Goal: Information Seeking & Learning: Learn about a topic

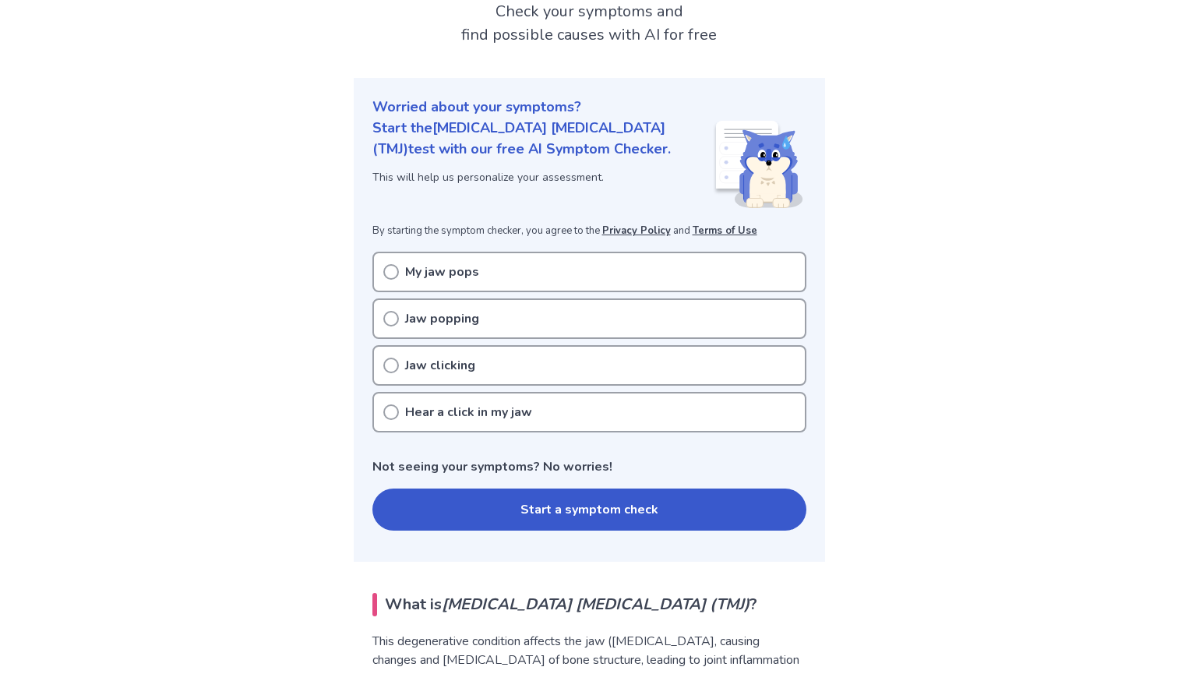
scroll to position [148, 0]
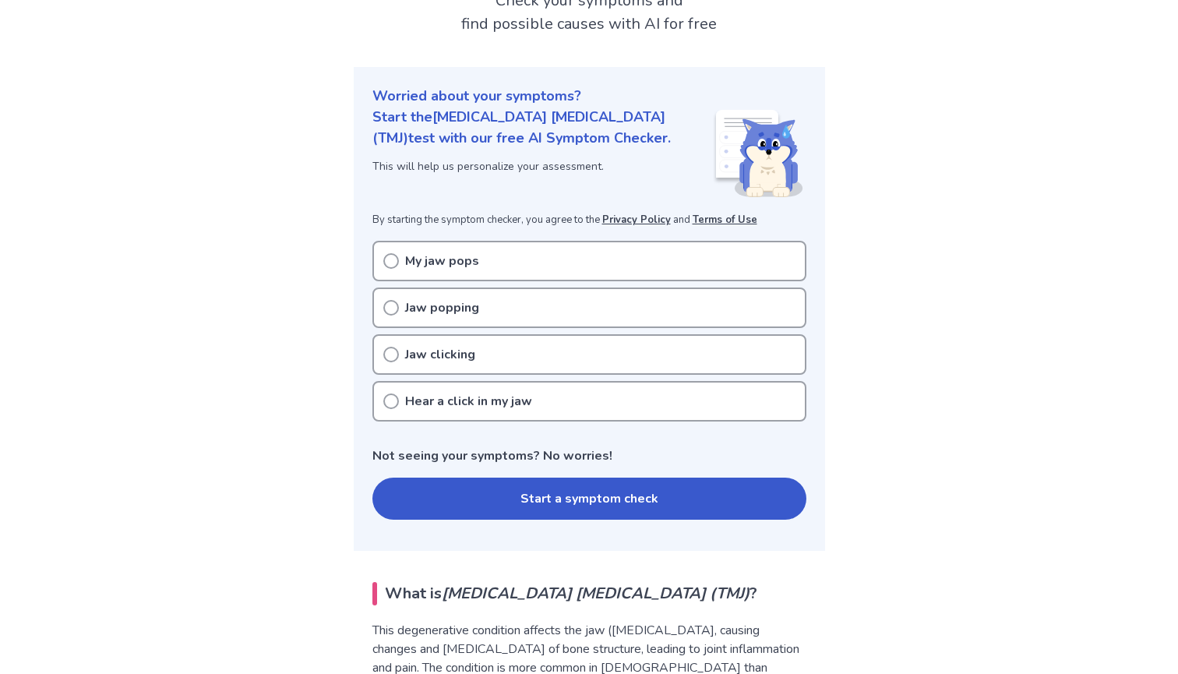
click at [532, 487] on button "Start a symptom check" at bounding box center [590, 499] width 434 height 42
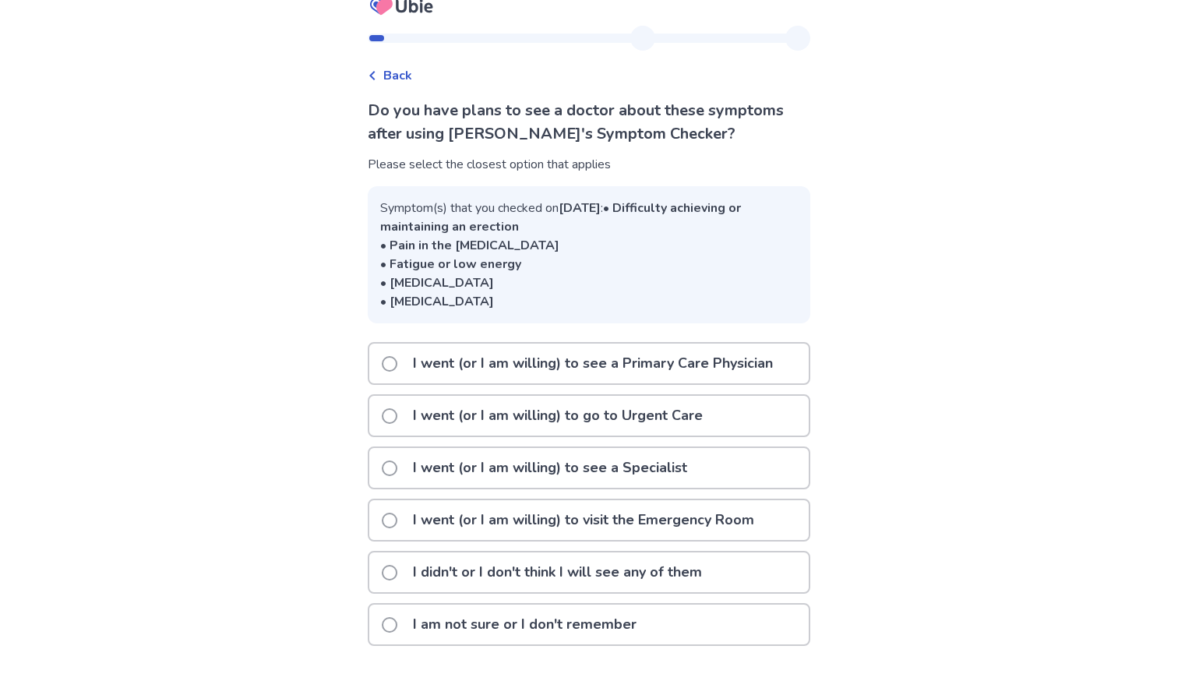
scroll to position [38, 0]
click at [527, 475] on p "I went (or I am willing) to see a Specialist" at bounding box center [550, 468] width 293 height 40
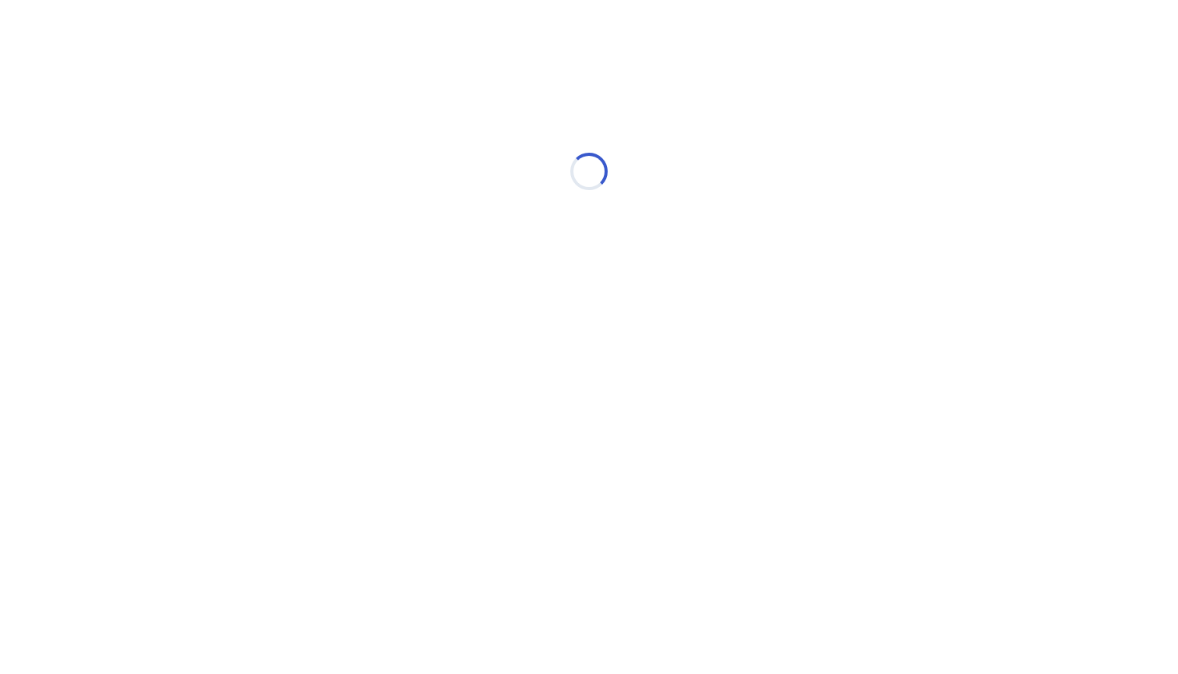
scroll to position [0, 0]
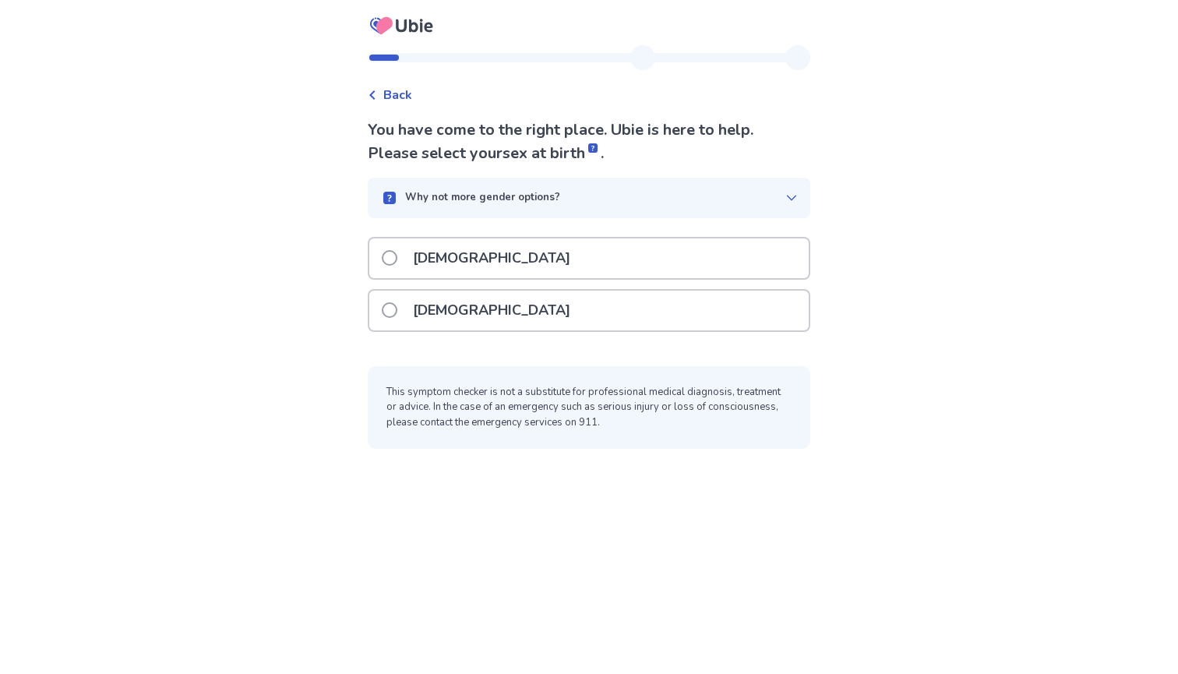
click at [521, 295] on div "[DEMOGRAPHIC_DATA]" at bounding box center [589, 311] width 440 height 40
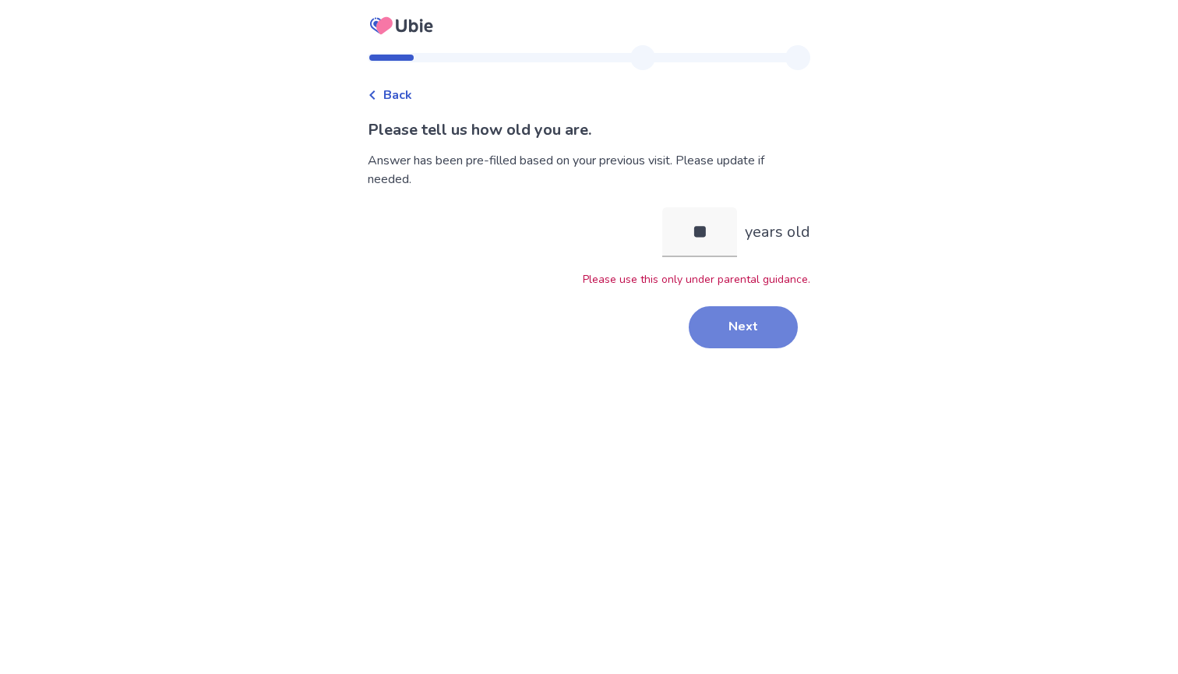
click at [740, 333] on button "Next" at bounding box center [743, 327] width 109 height 42
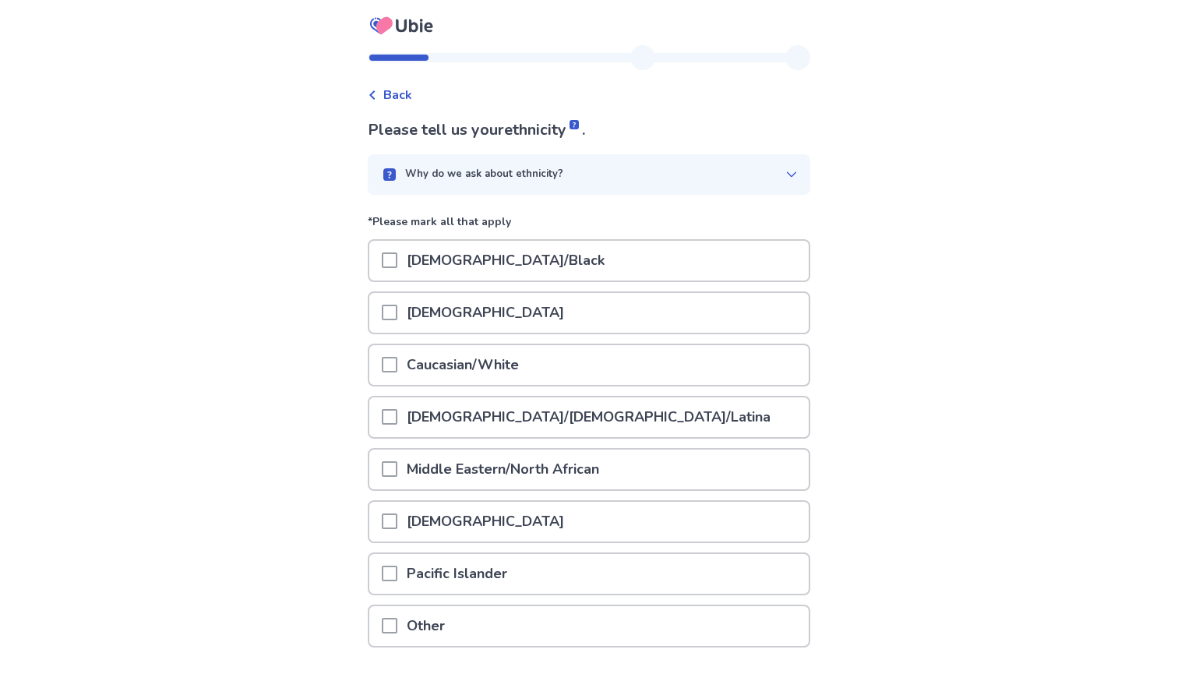
click at [729, 312] on div "[DEMOGRAPHIC_DATA]" at bounding box center [589, 313] width 440 height 40
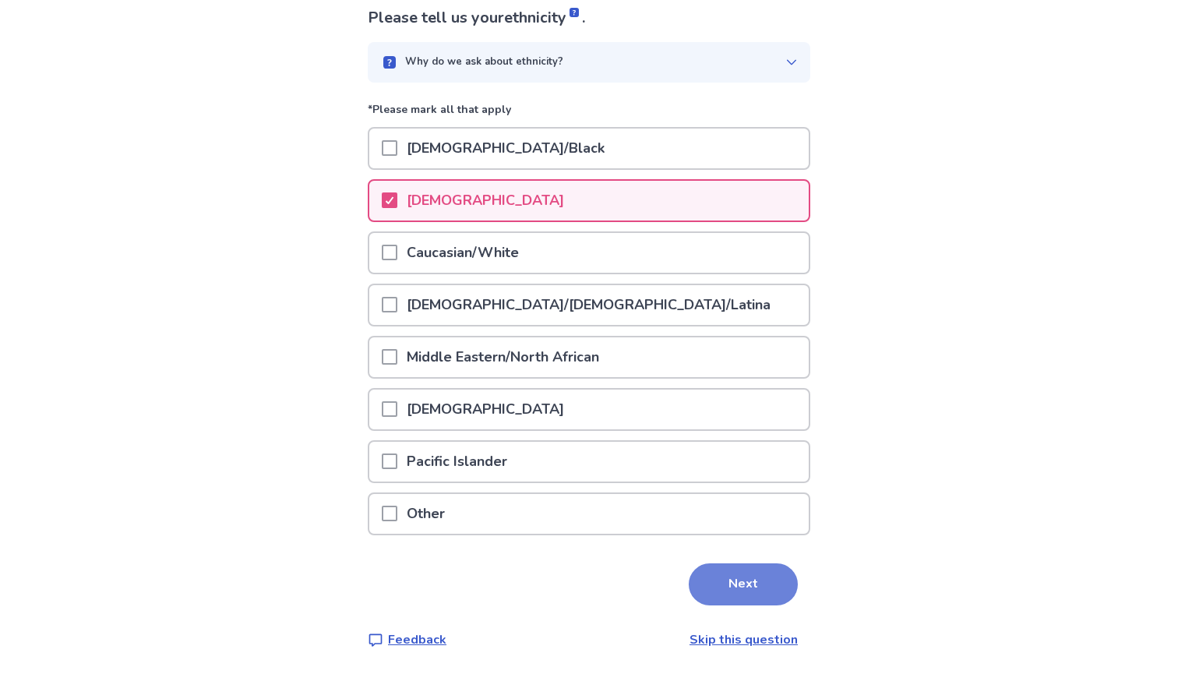
scroll to position [111, 0]
click at [739, 573] on button "Next" at bounding box center [743, 585] width 109 height 42
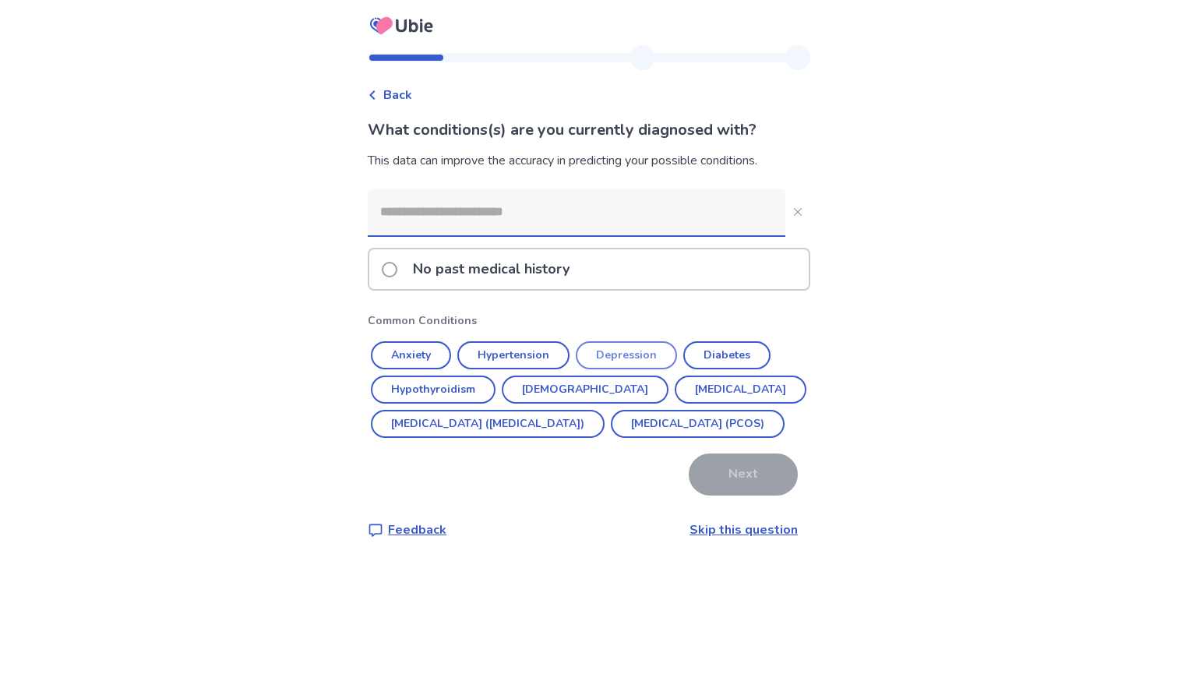
click at [644, 365] on button "Depression" at bounding box center [626, 355] width 101 height 28
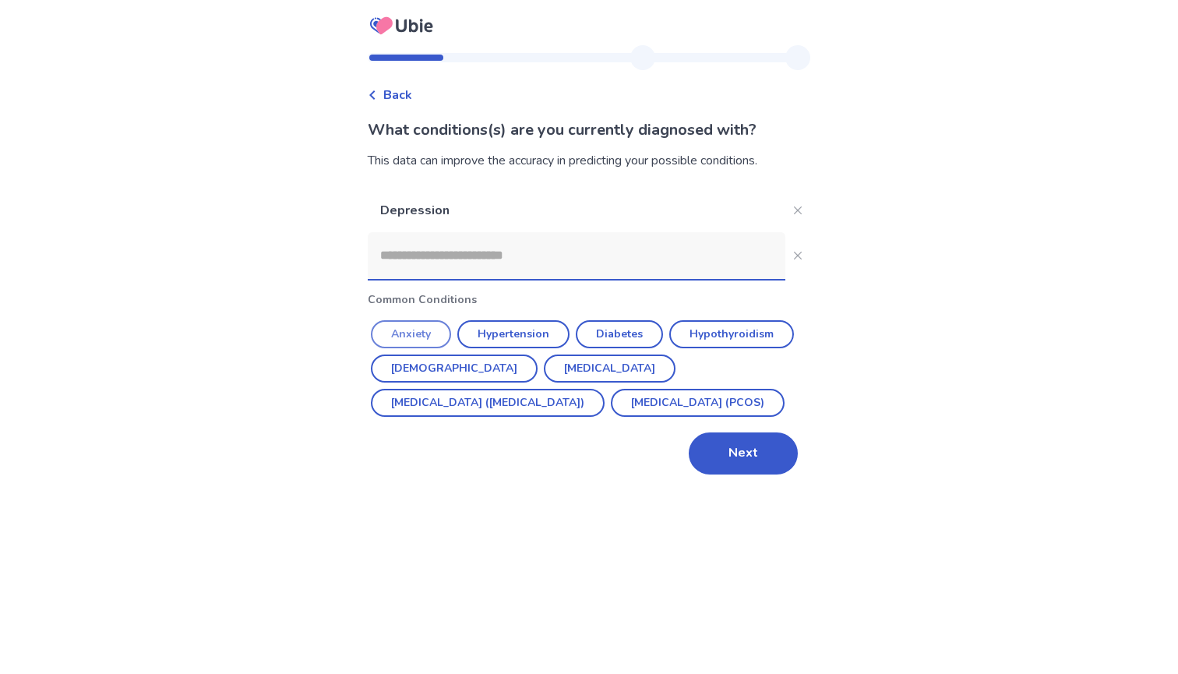
click at [433, 333] on button "Anxiety" at bounding box center [411, 334] width 80 height 28
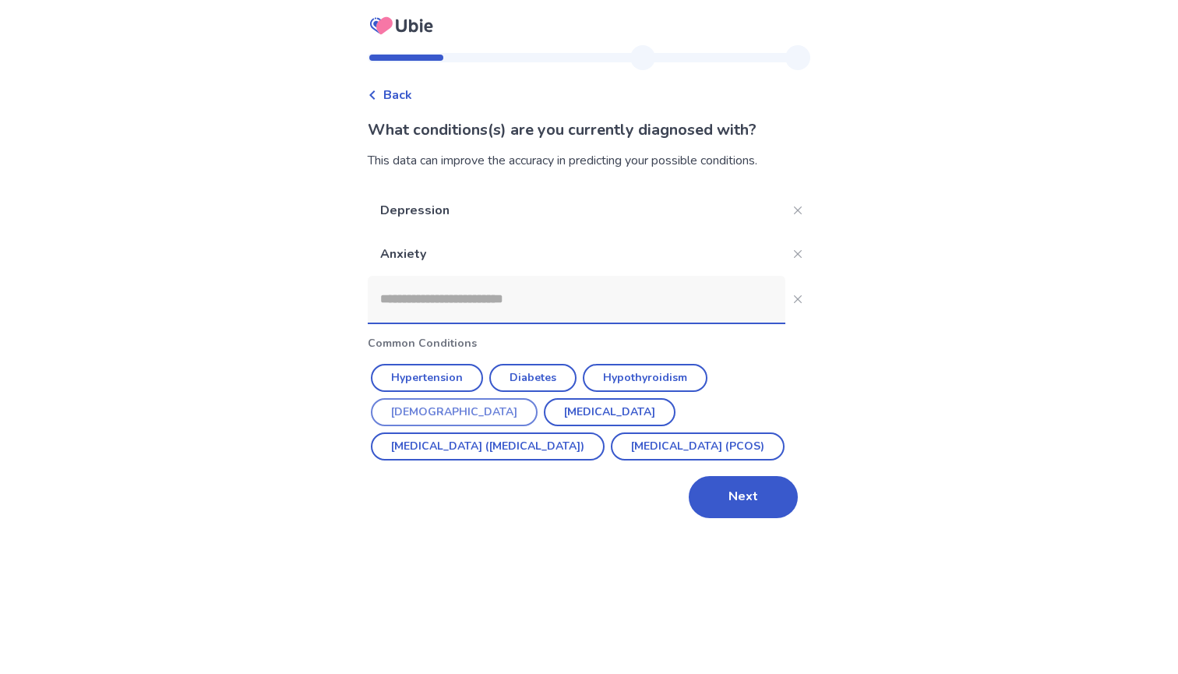
click at [538, 398] on button "[DEMOGRAPHIC_DATA]" at bounding box center [454, 412] width 167 height 28
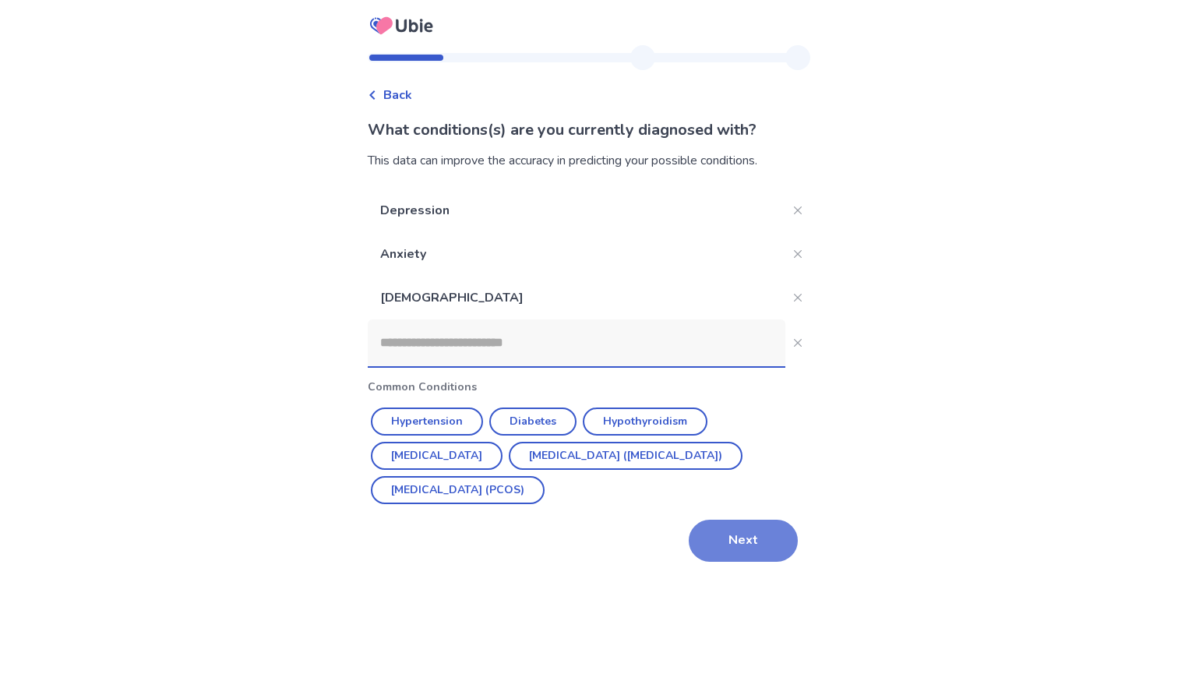
click at [743, 538] on button "Next" at bounding box center [743, 541] width 109 height 42
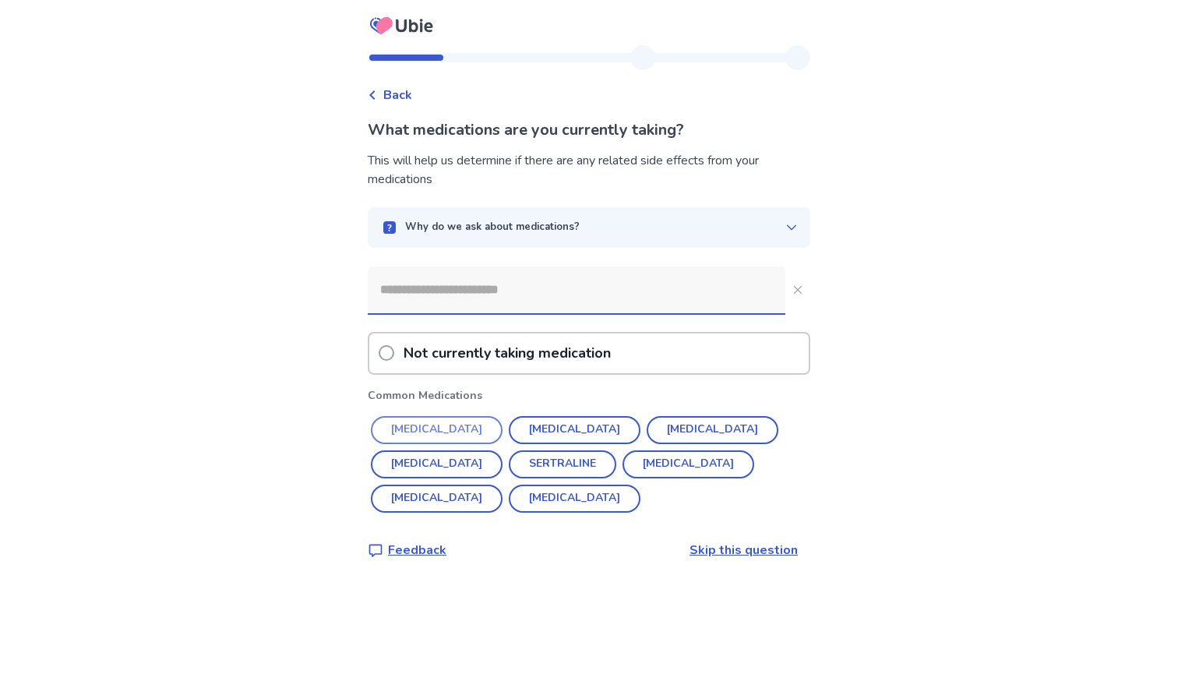
click at [456, 435] on button "[MEDICAL_DATA]" at bounding box center [437, 430] width 132 height 28
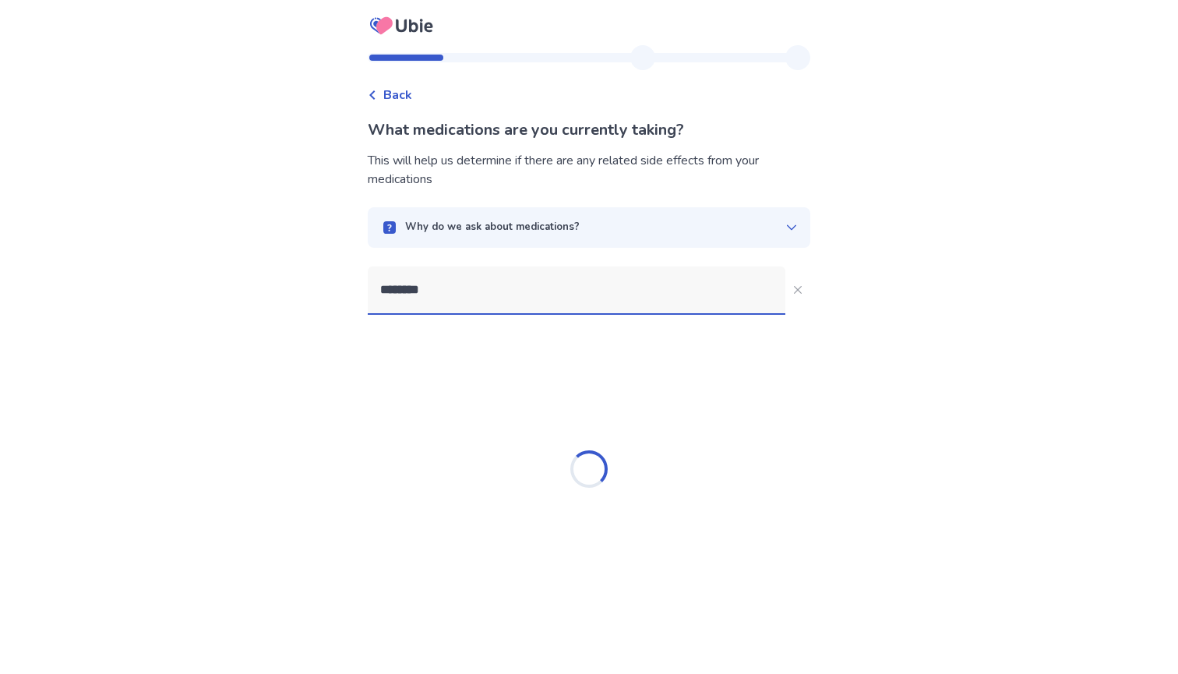
type input "********"
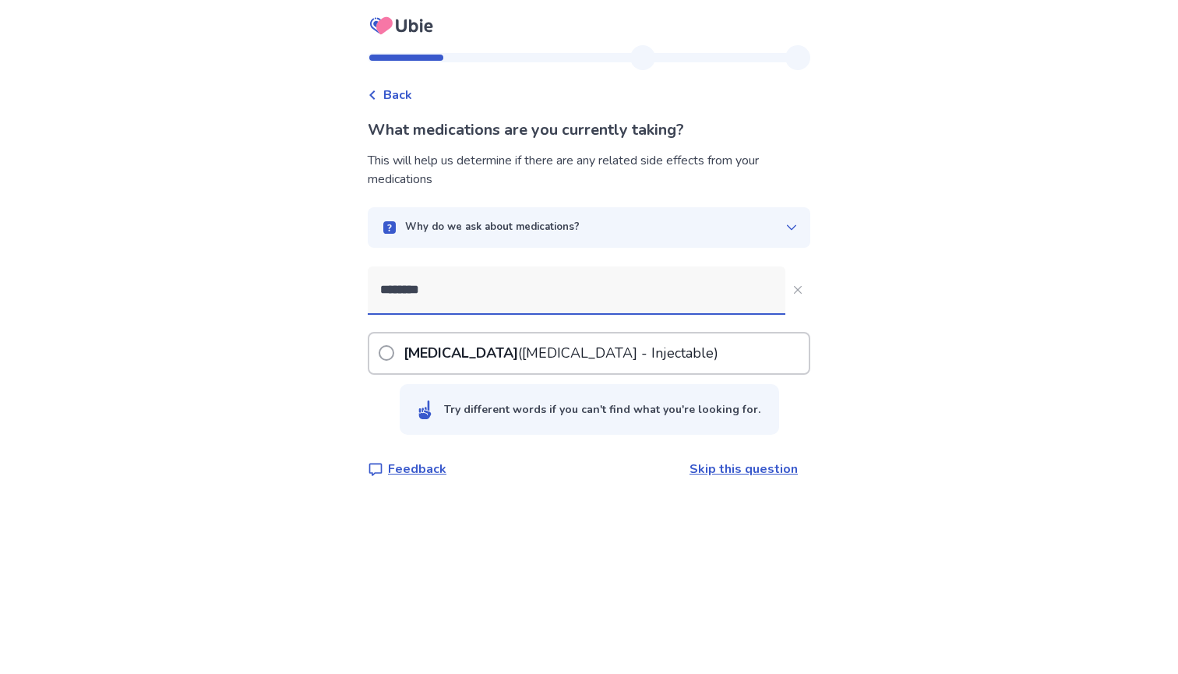
click at [574, 345] on p "[MEDICAL_DATA] ([MEDICAL_DATA] - Injectable)" at bounding box center [561, 354] width 321 height 40
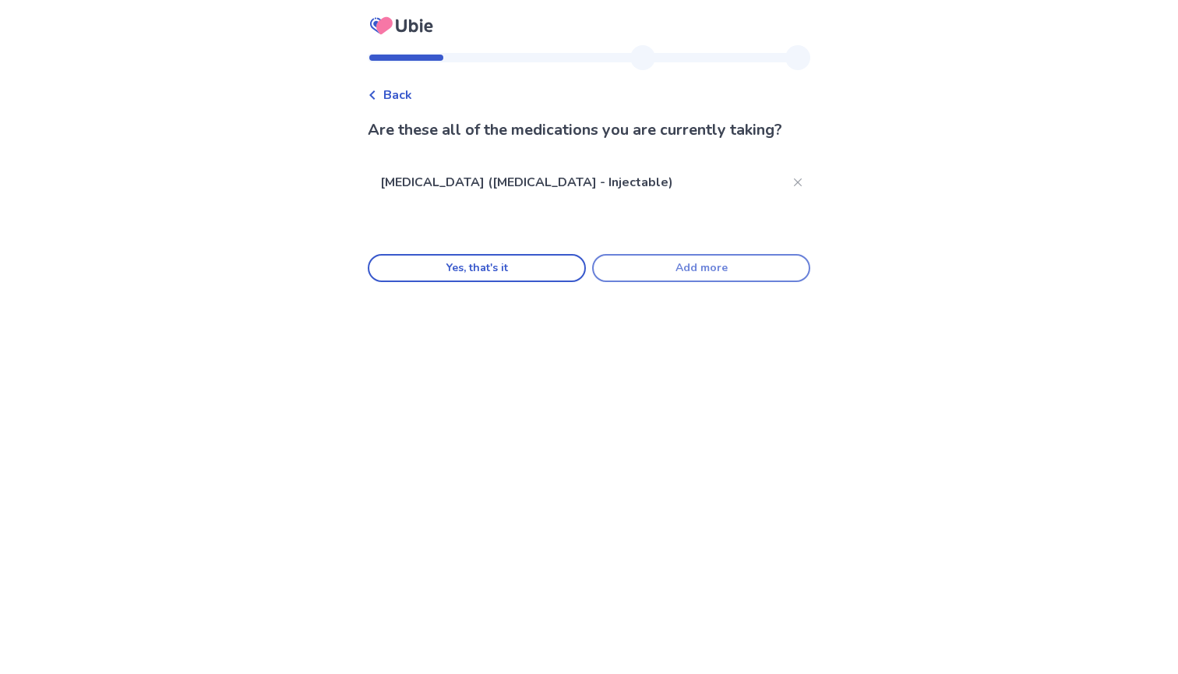
click at [643, 269] on button "Add more" at bounding box center [701, 268] width 218 height 28
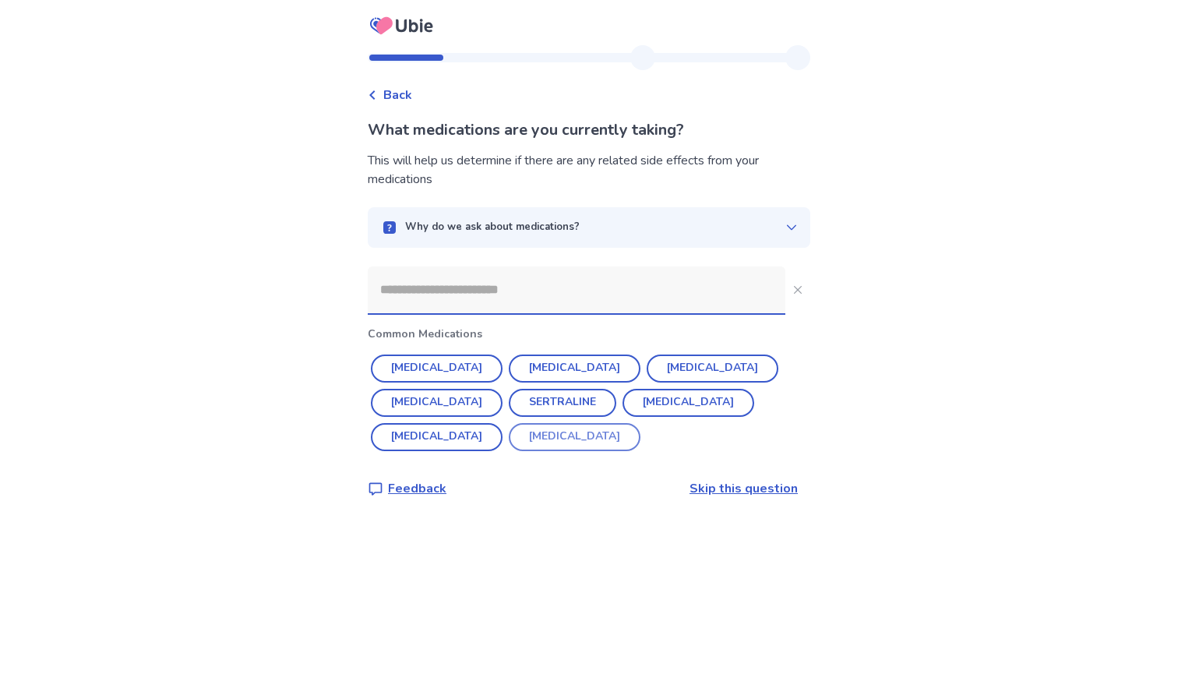
click at [509, 441] on button "[MEDICAL_DATA]" at bounding box center [575, 437] width 132 height 28
type input "******"
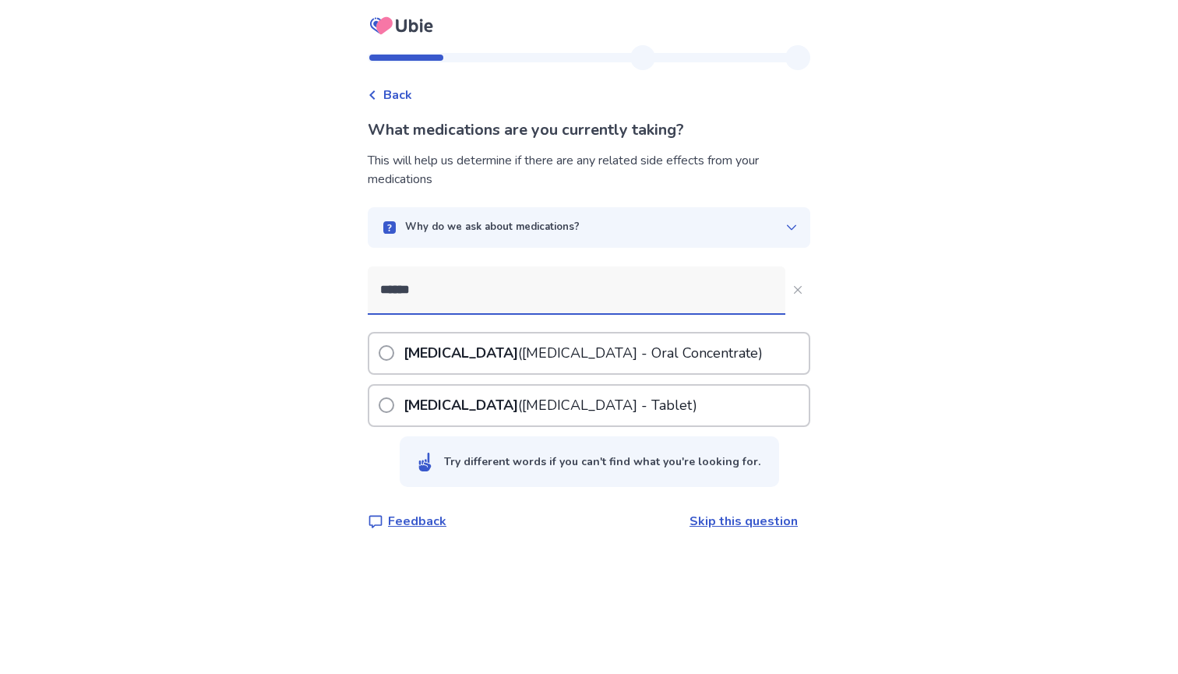
click at [572, 418] on p "[MEDICAL_DATA] ([MEDICAL_DATA] - Tablet)" at bounding box center [551, 406] width 300 height 40
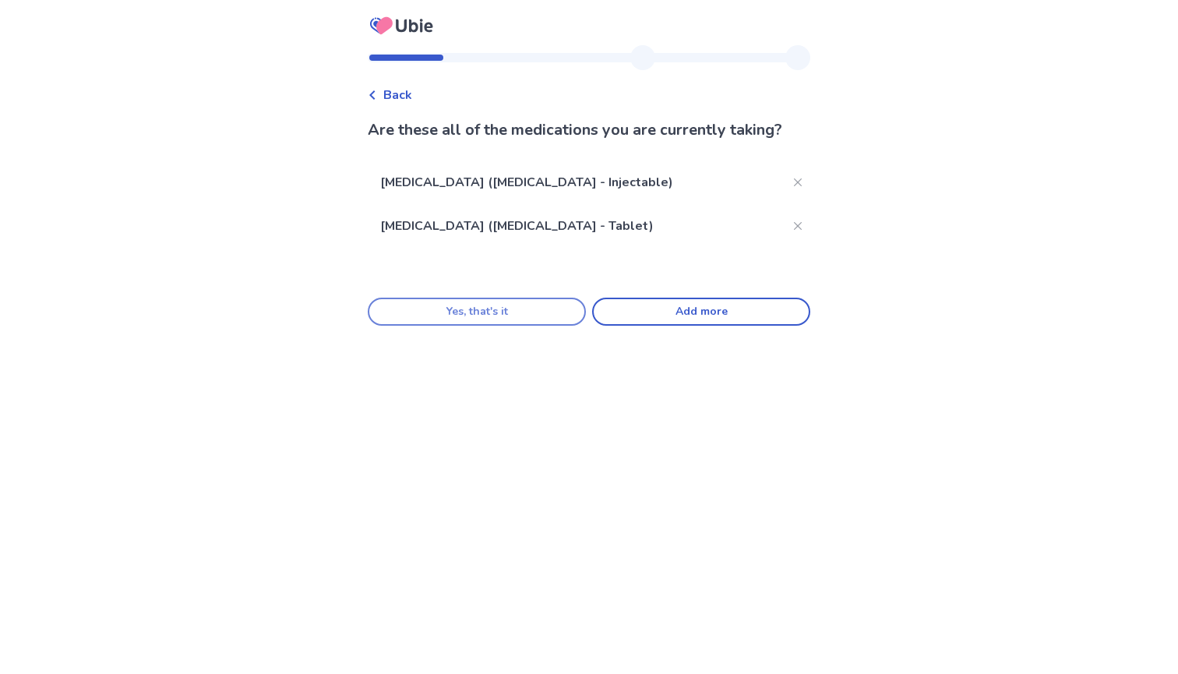
click at [486, 309] on button "Yes, that's it" at bounding box center [477, 312] width 218 height 28
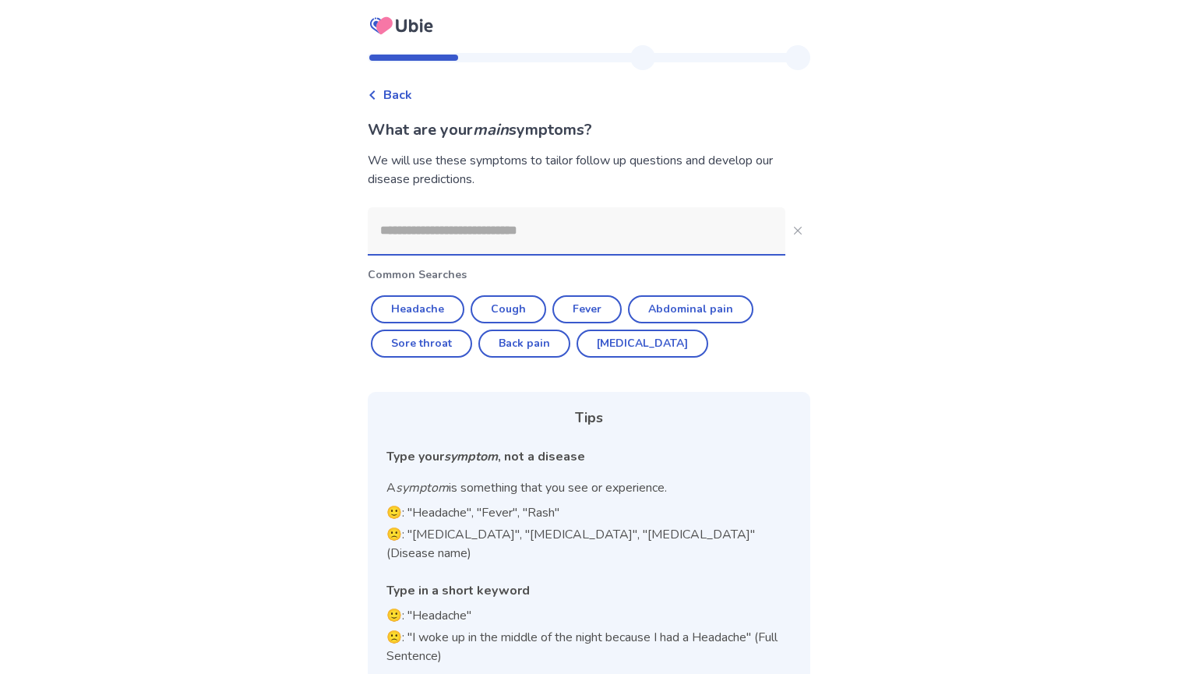
click at [457, 235] on input at bounding box center [577, 230] width 418 height 47
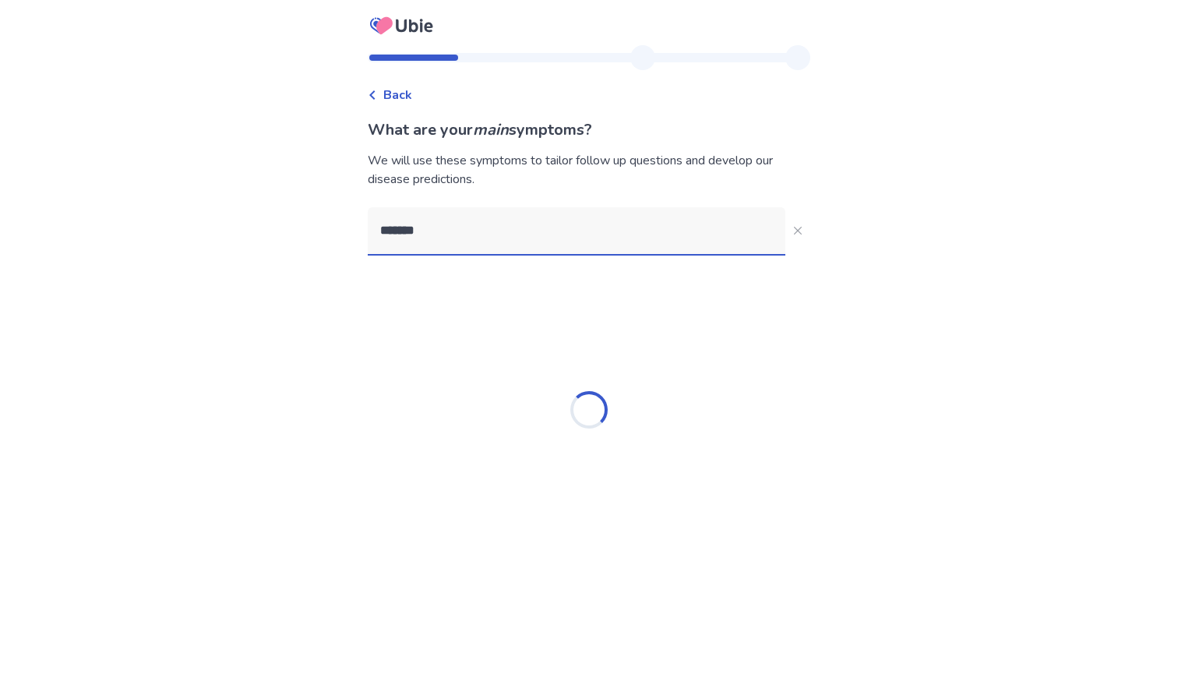
type input "********"
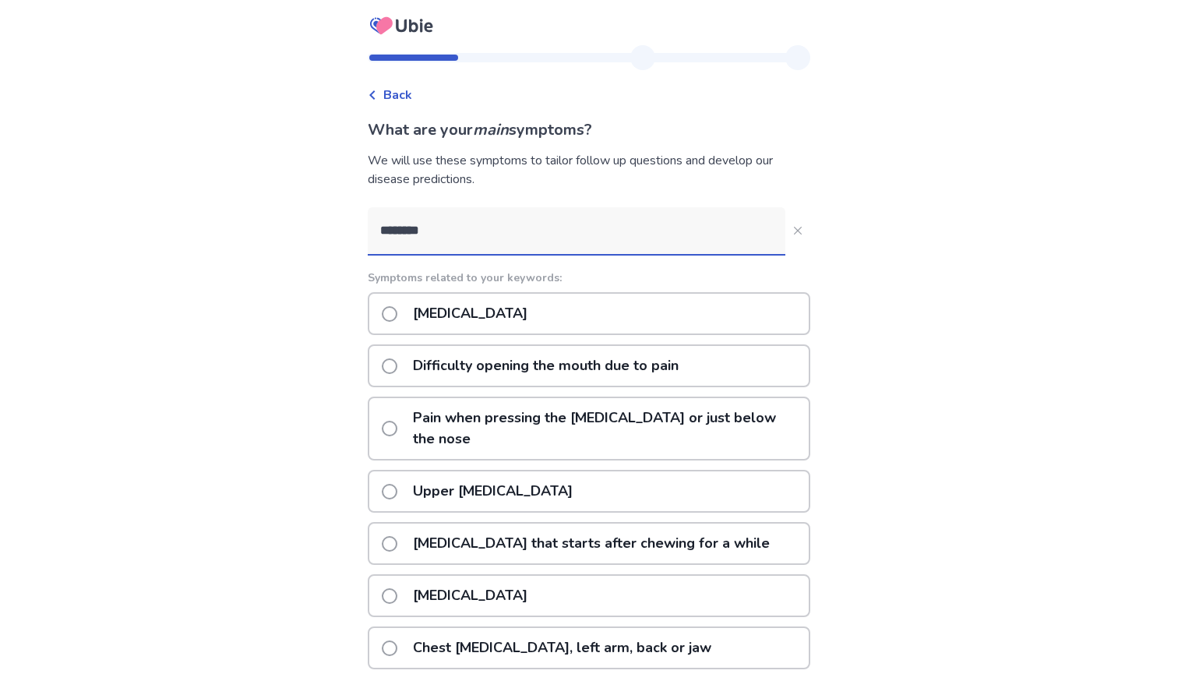
click at [454, 319] on p "[MEDICAL_DATA]" at bounding box center [470, 314] width 133 height 40
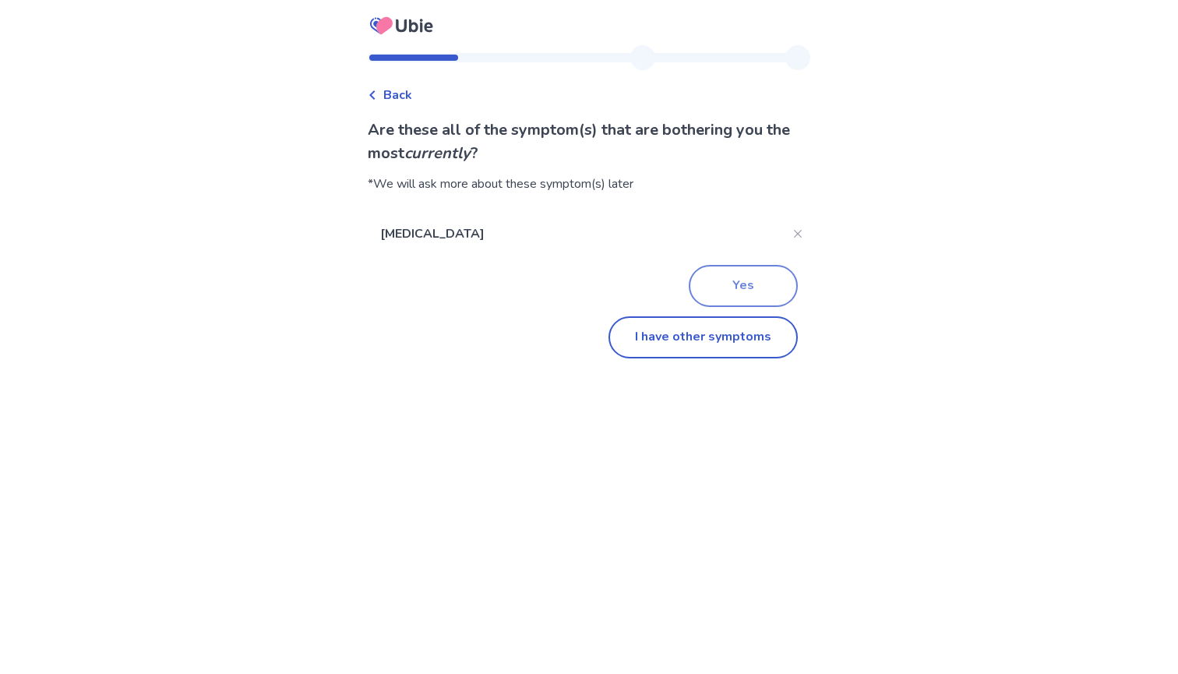
click at [711, 297] on button "Yes" at bounding box center [743, 286] width 109 height 42
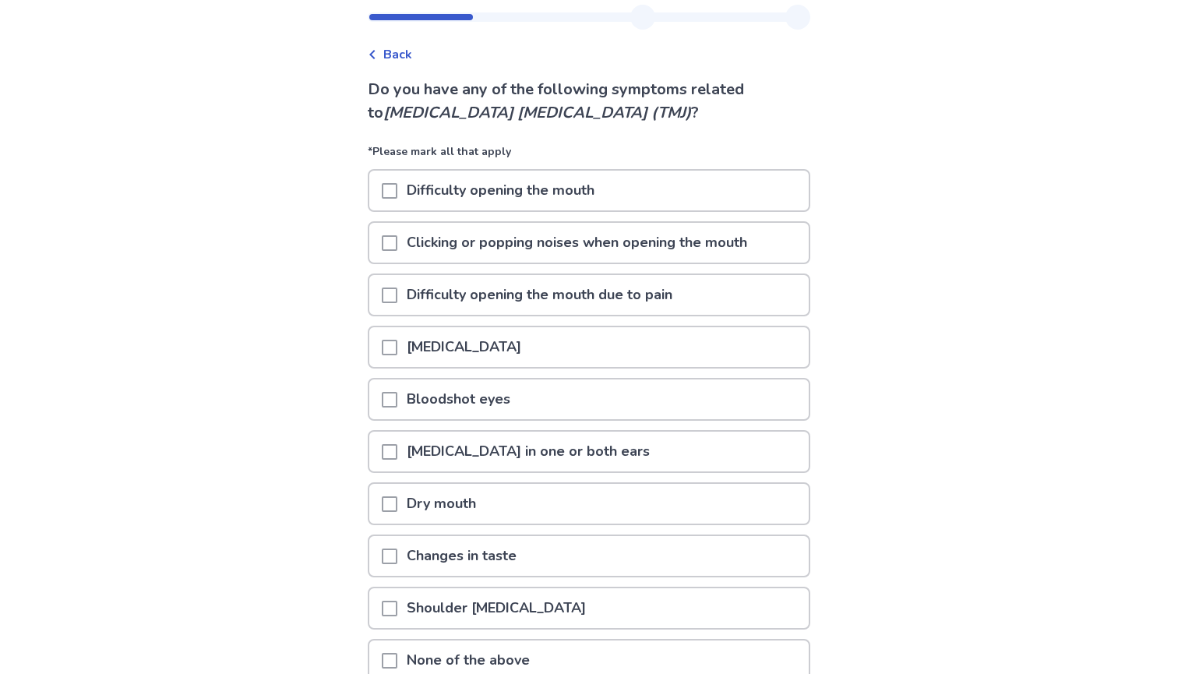
scroll to position [41, 0]
click at [418, 202] on p "Difficulty opening the mouth" at bounding box center [500, 191] width 207 height 40
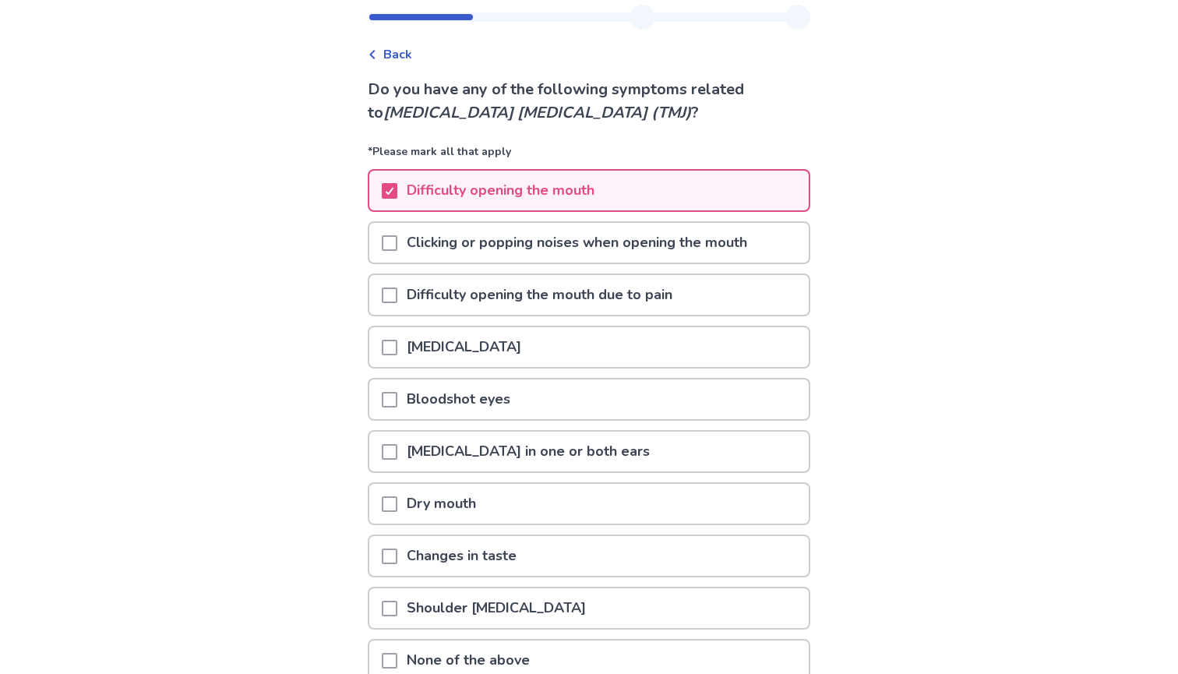
click at [422, 236] on p "Clicking or popping noises when opening the mouth" at bounding box center [576, 243] width 359 height 40
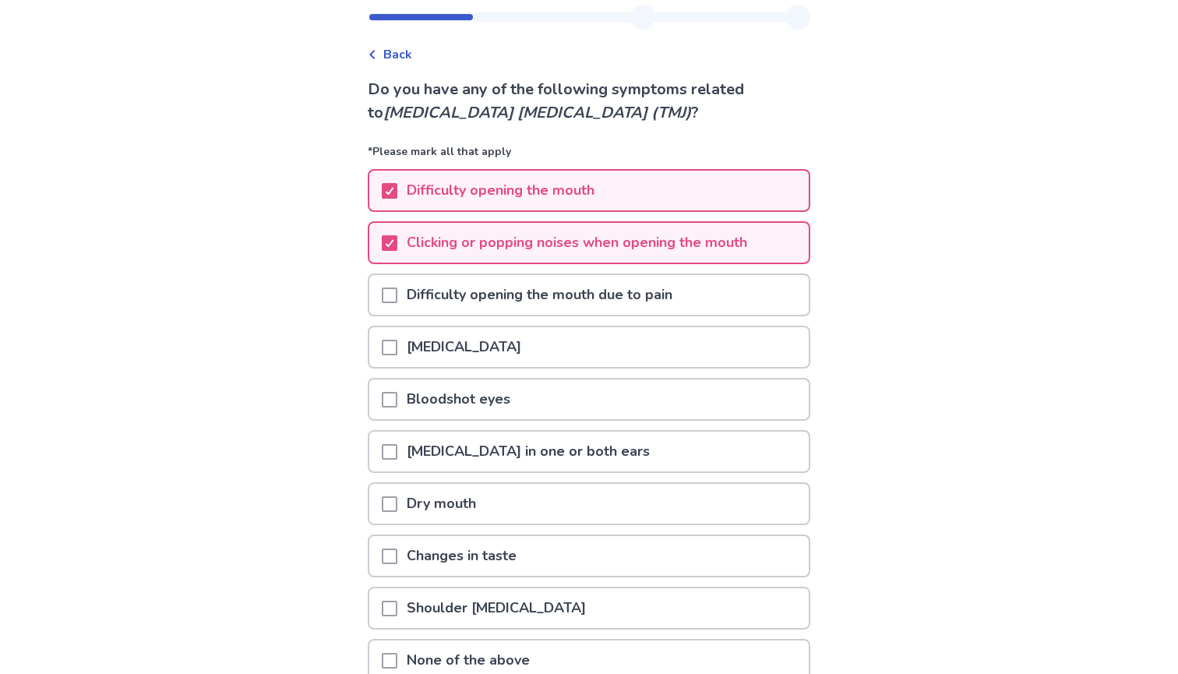
click at [436, 298] on p "Difficulty opening the mouth due to pain" at bounding box center [539, 295] width 284 height 40
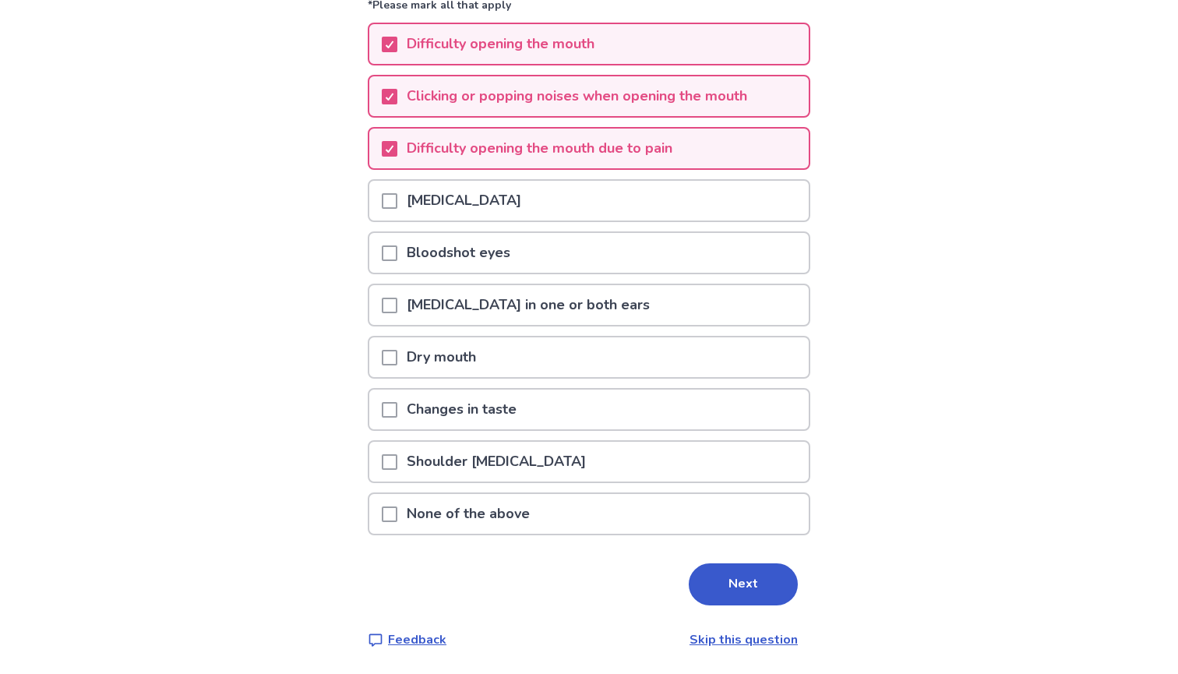
scroll to position [187, 0]
click at [537, 470] on p "Shoulder [MEDICAL_DATA]" at bounding box center [496, 462] width 198 height 40
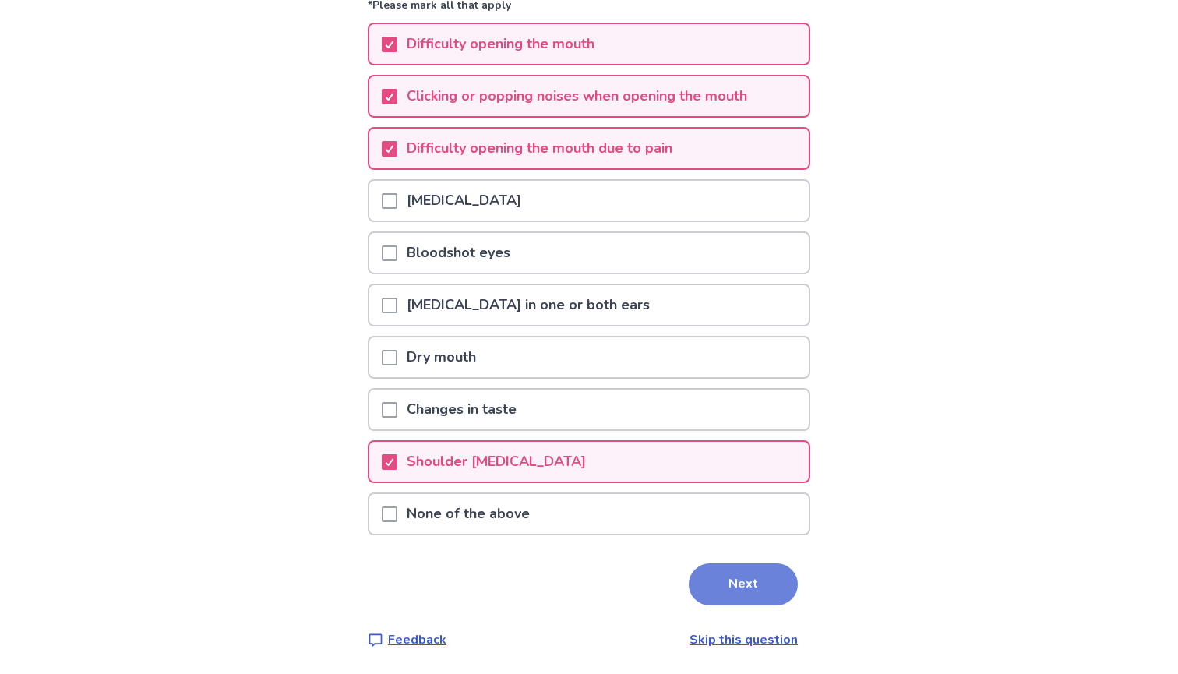
click at [737, 589] on button "Next" at bounding box center [743, 584] width 109 height 42
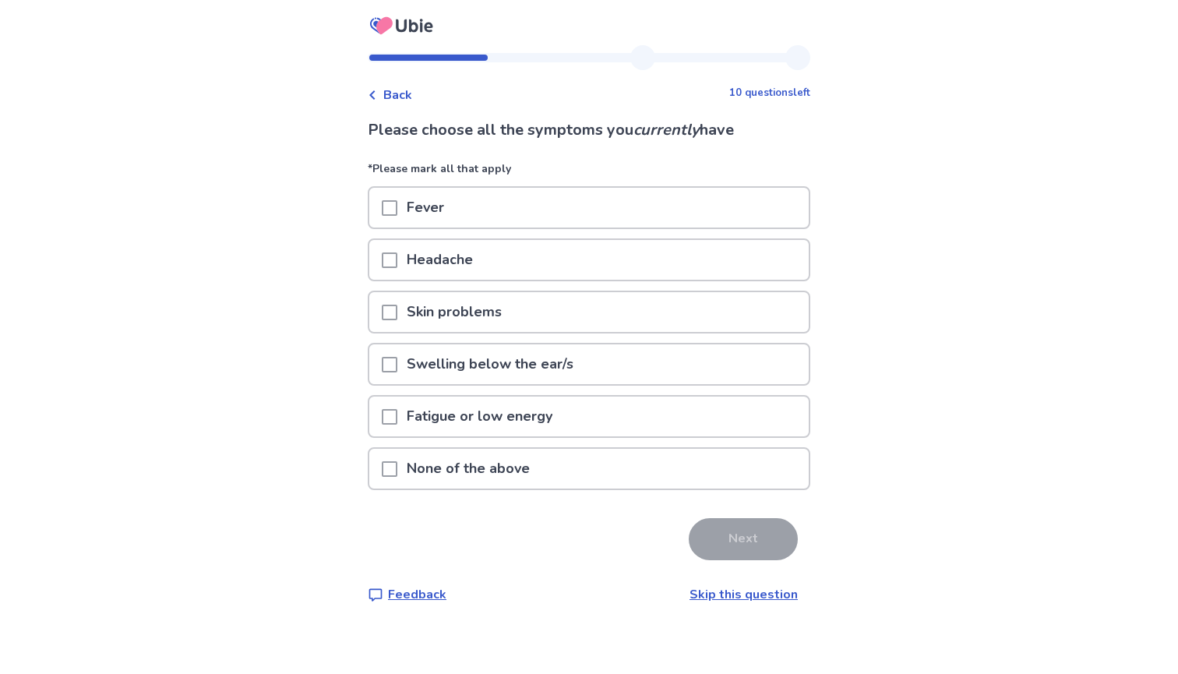
click at [604, 411] on div "Fatigue or low energy" at bounding box center [589, 417] width 440 height 40
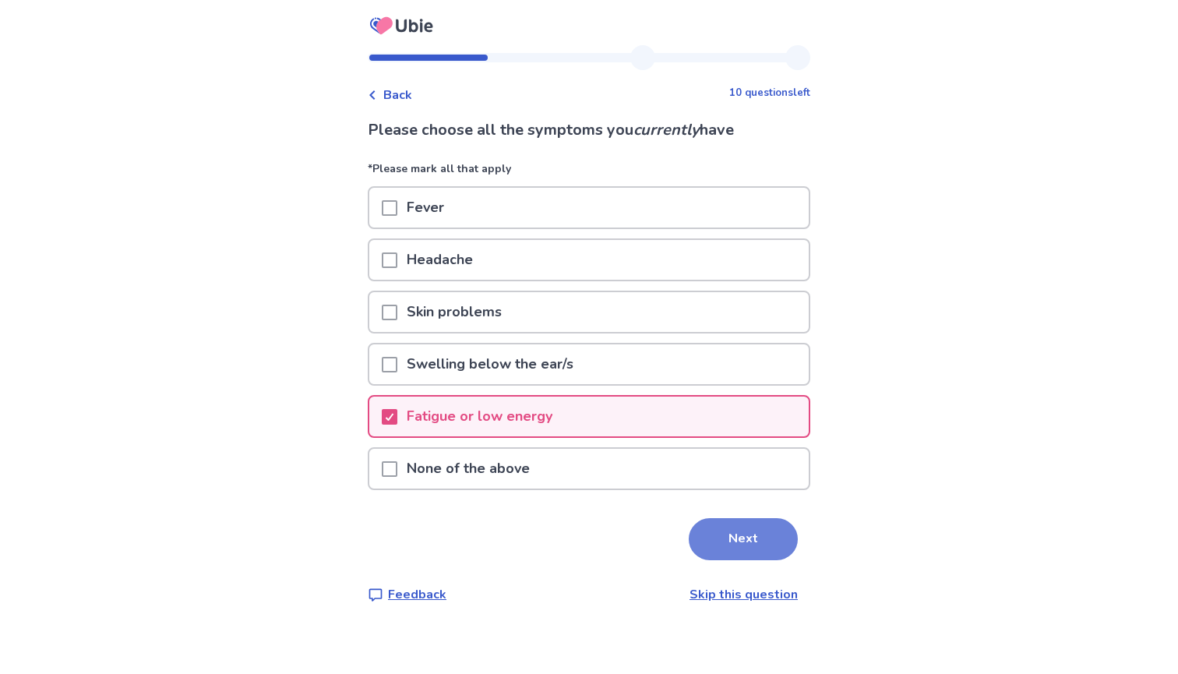
click at [713, 538] on button "Next" at bounding box center [743, 539] width 109 height 42
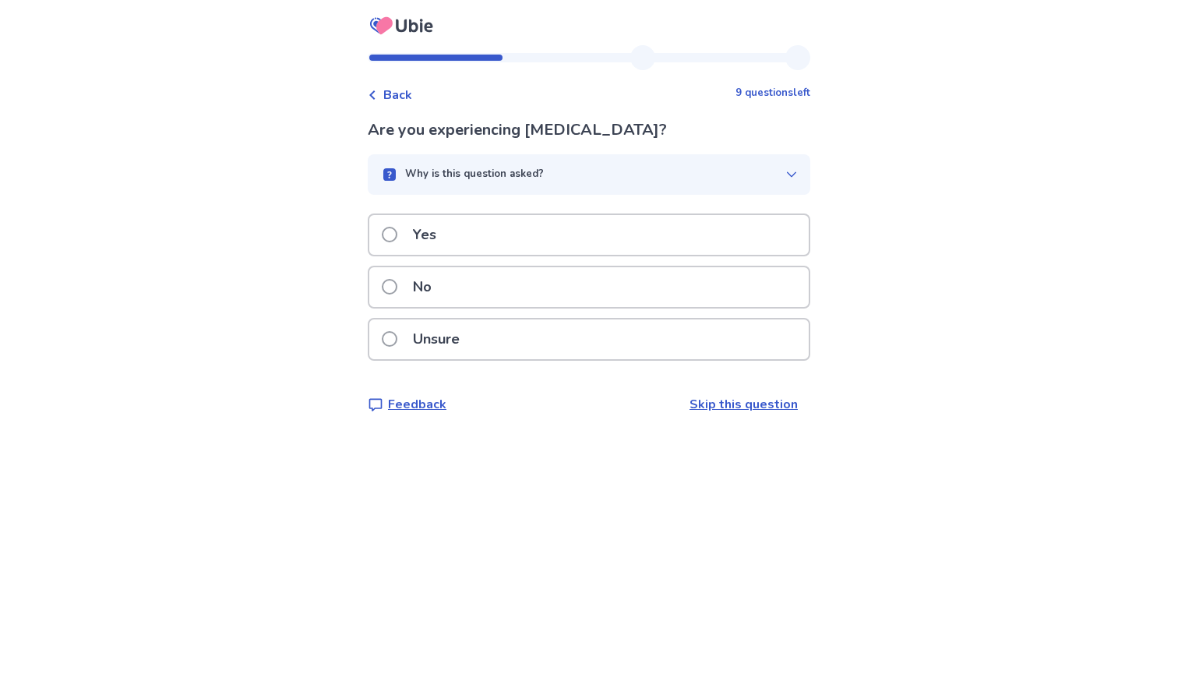
click at [490, 171] on p "Why is this question asked?" at bounding box center [474, 175] width 139 height 16
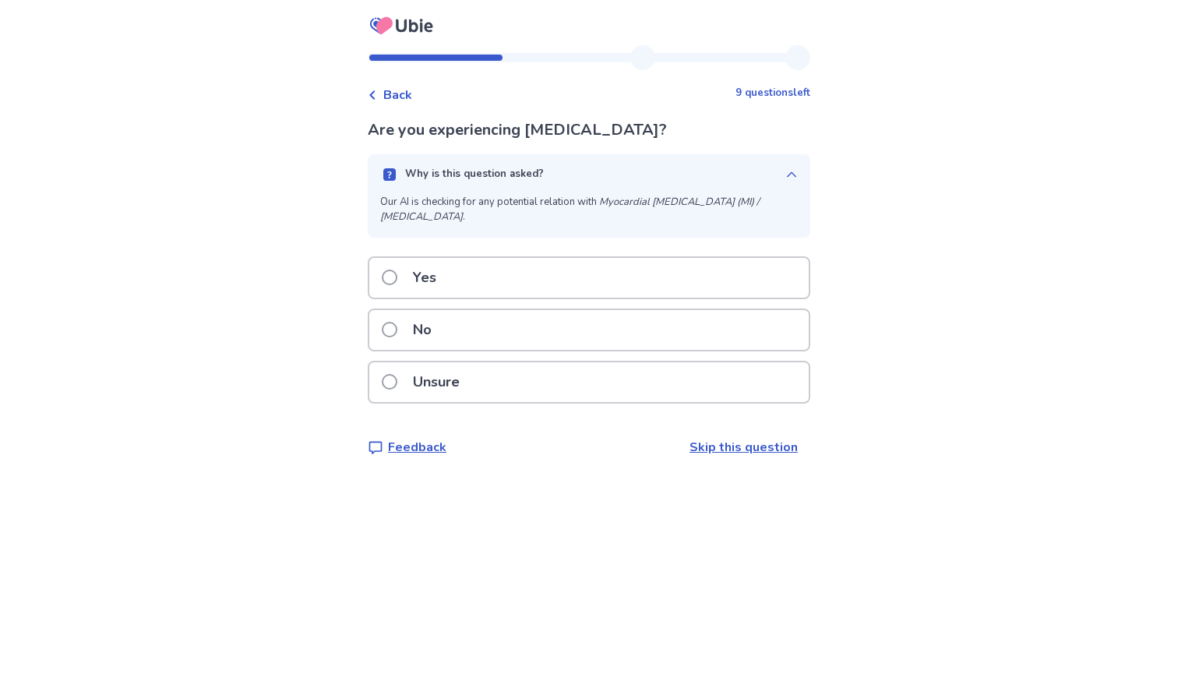
click at [525, 322] on div "No" at bounding box center [589, 330] width 440 height 40
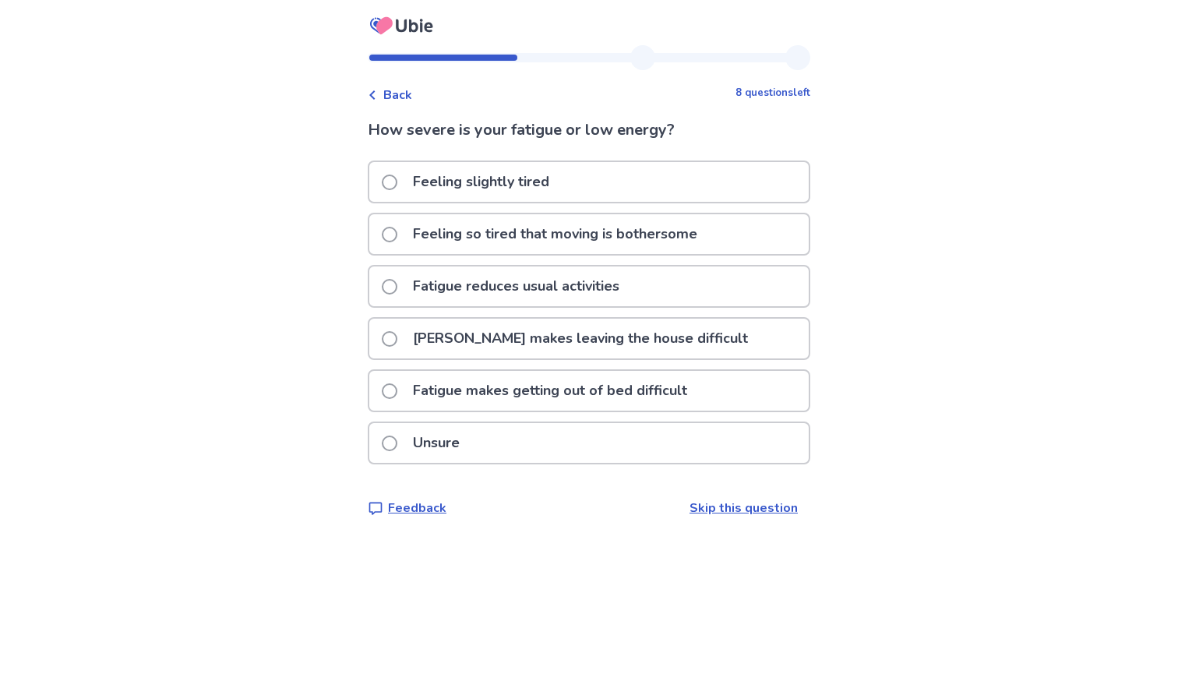
click at [462, 290] on p "Fatigue reduces usual activities" at bounding box center [516, 287] width 225 height 40
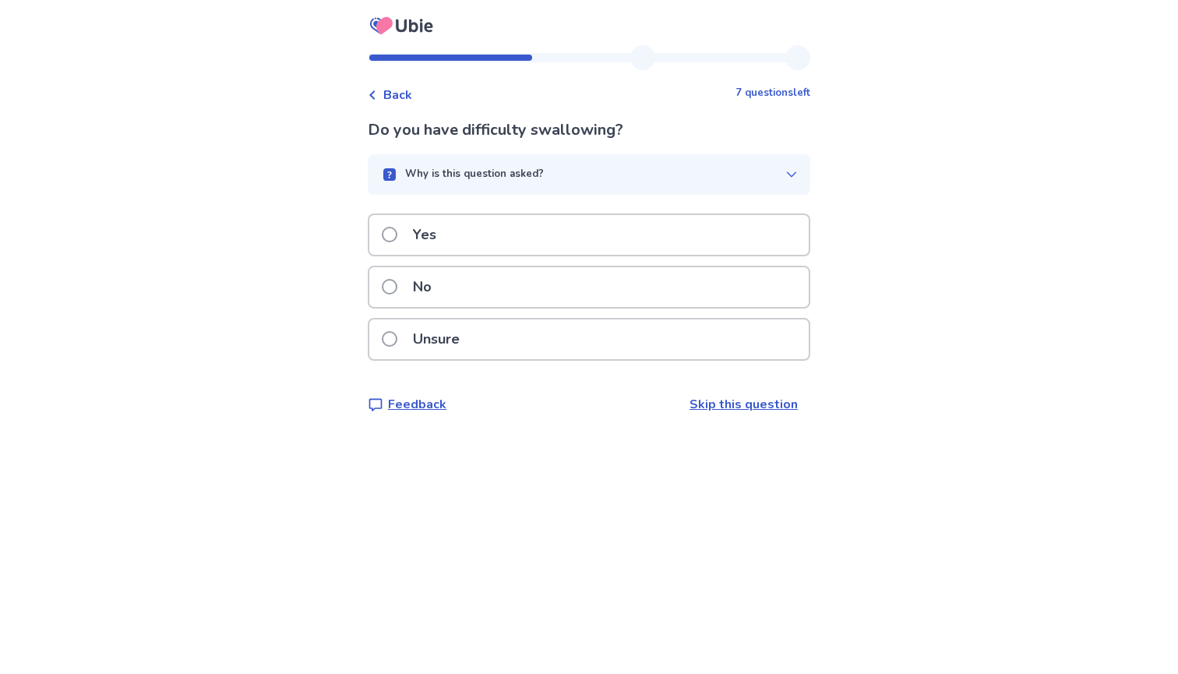
click at [485, 177] on p "Why is this question asked?" at bounding box center [474, 175] width 139 height 16
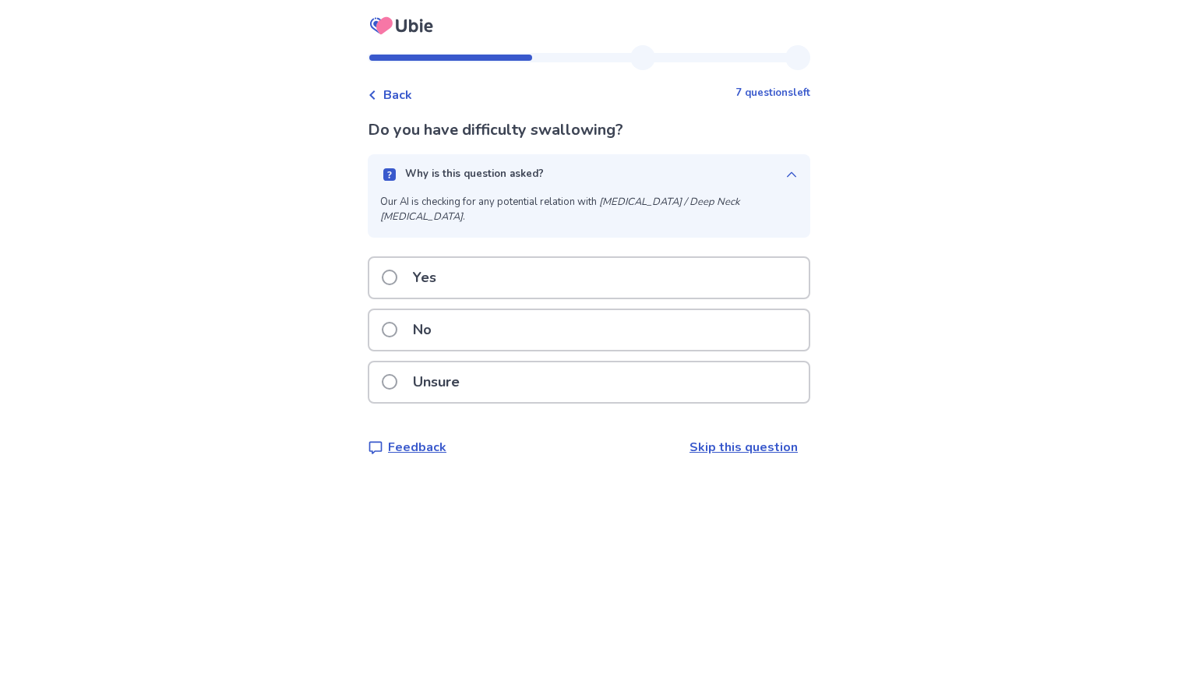
click at [485, 329] on div "No" at bounding box center [589, 330] width 440 height 40
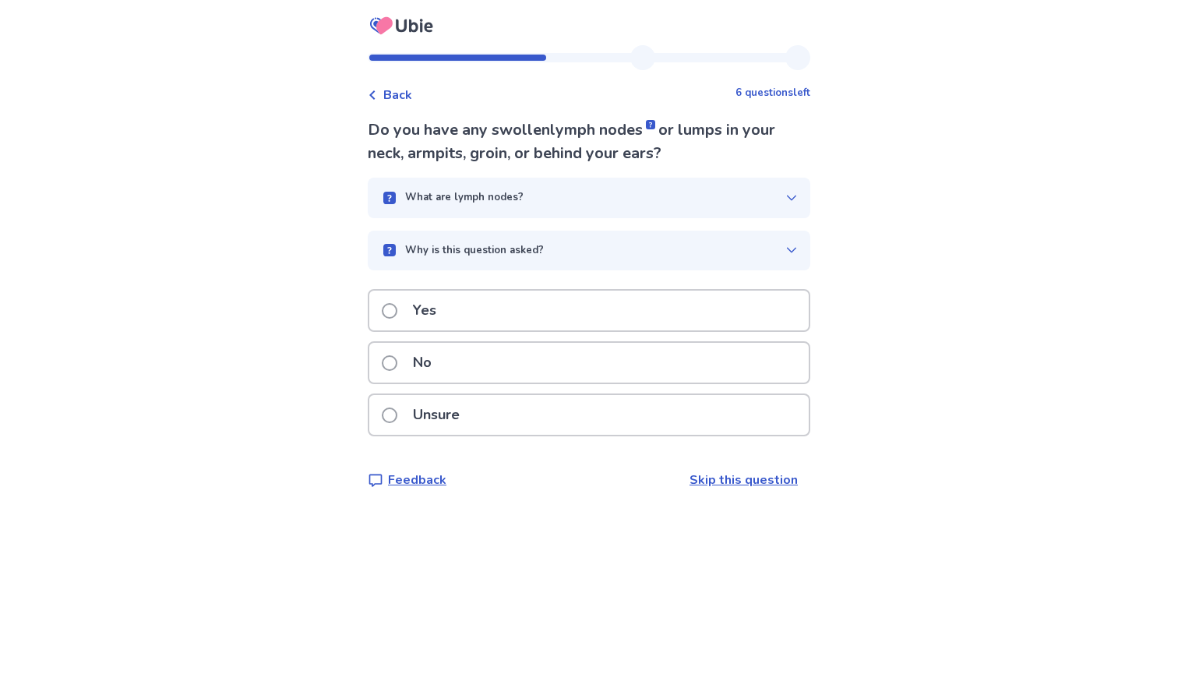
click at [663, 194] on div "What are lymph nodes?" at bounding box center [582, 198] width 405 height 16
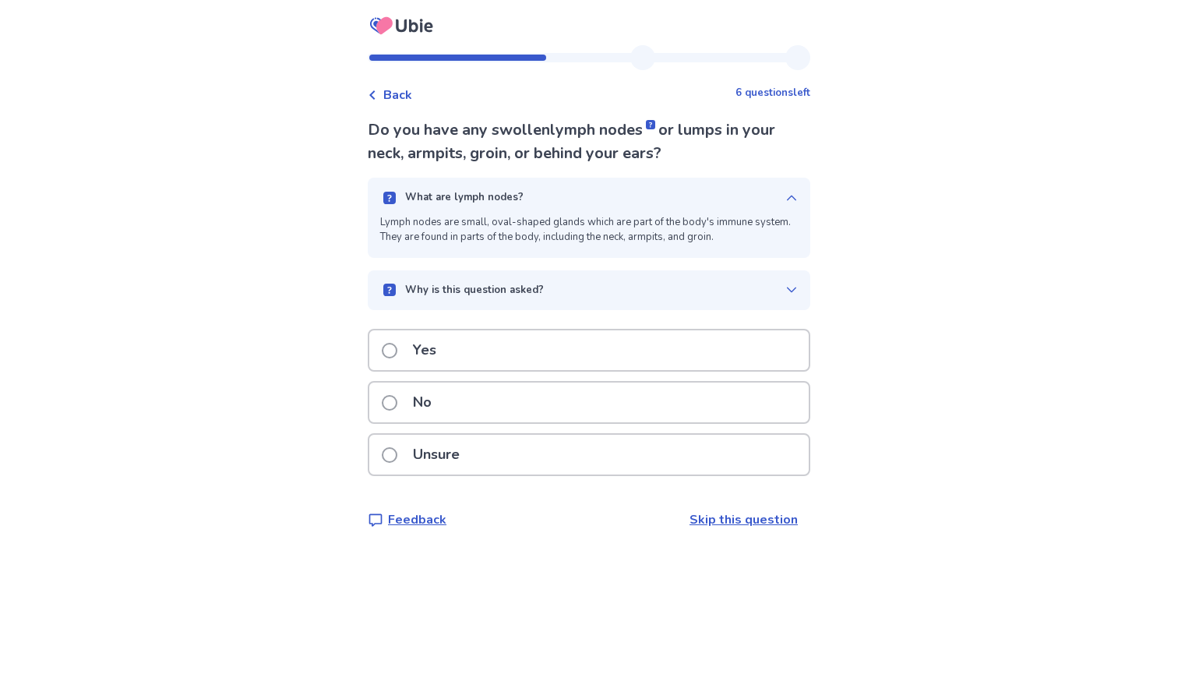
click at [617, 293] on div "Why is this question asked?" at bounding box center [582, 291] width 405 height 16
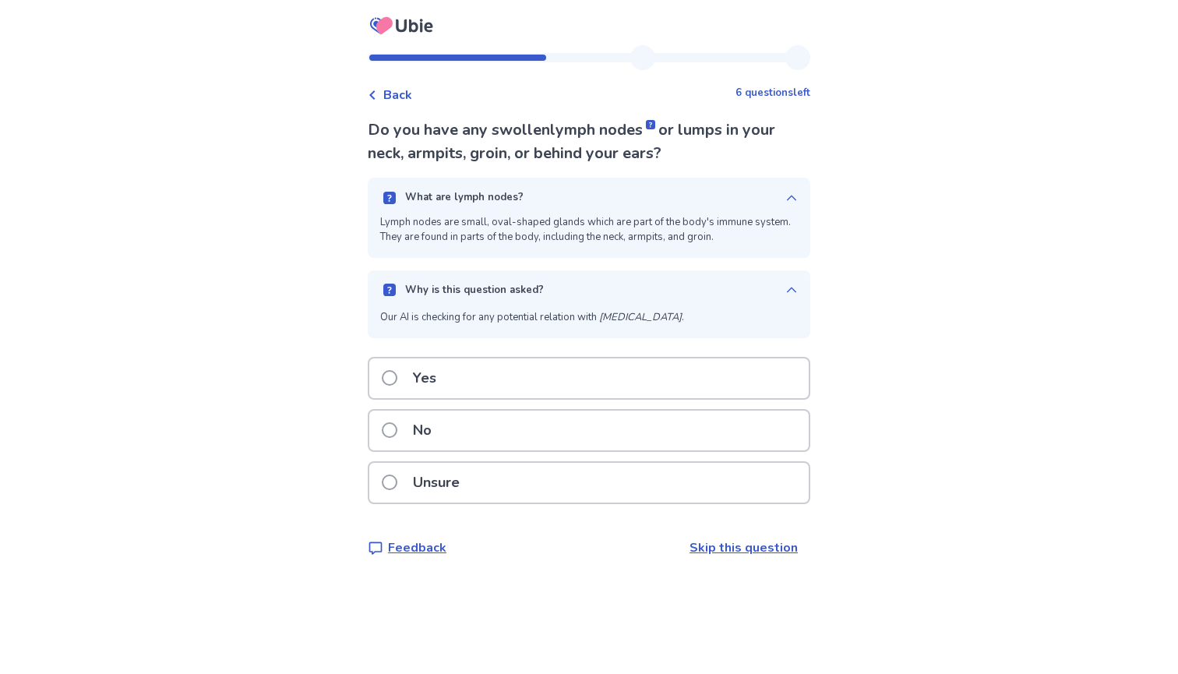
click at [555, 429] on div "No" at bounding box center [589, 431] width 440 height 40
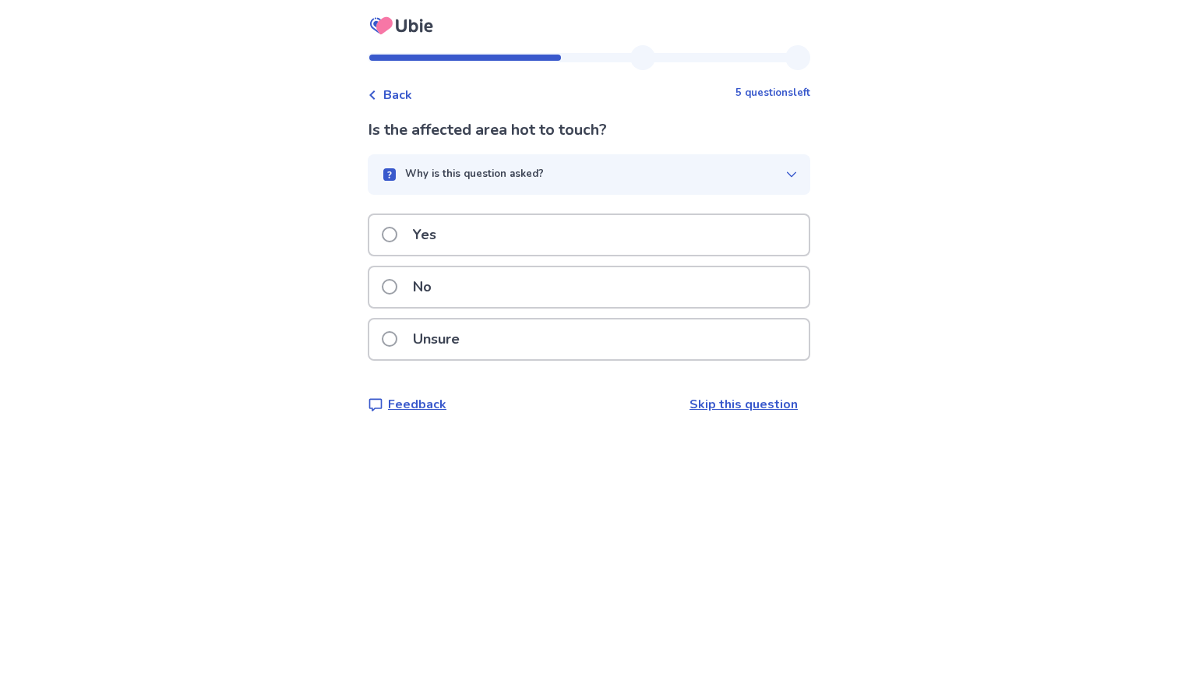
click at [560, 184] on button "Why is this question asked?" at bounding box center [589, 174] width 443 height 41
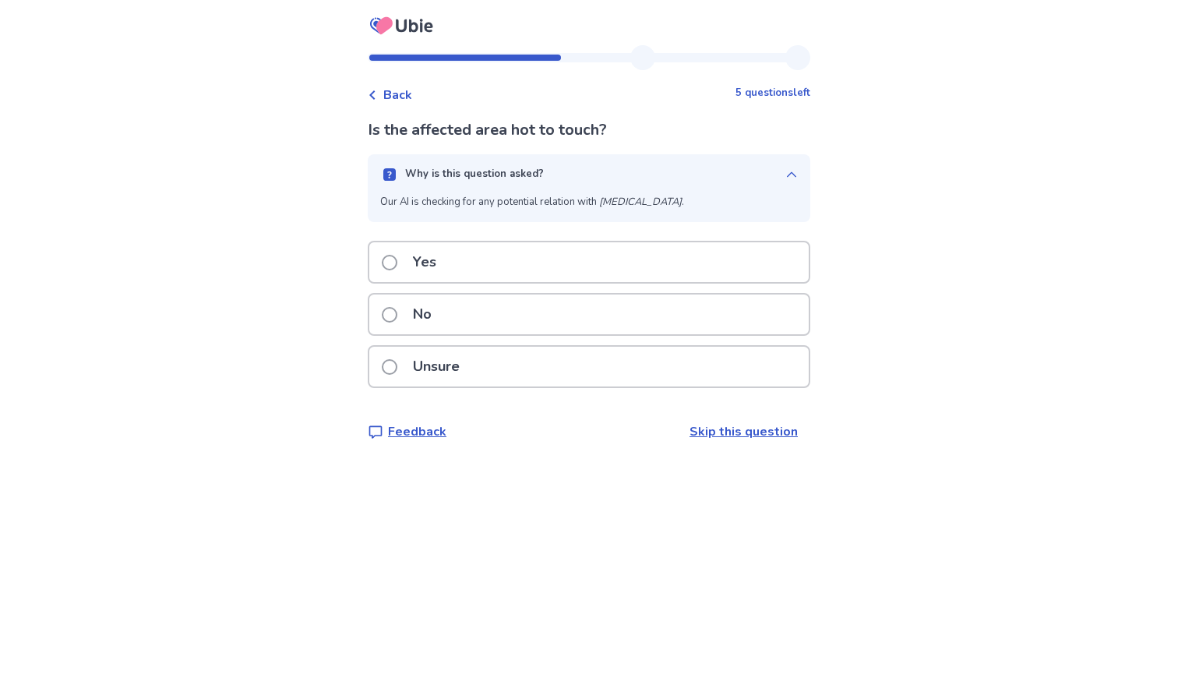
click at [507, 317] on div "No" at bounding box center [589, 315] width 440 height 40
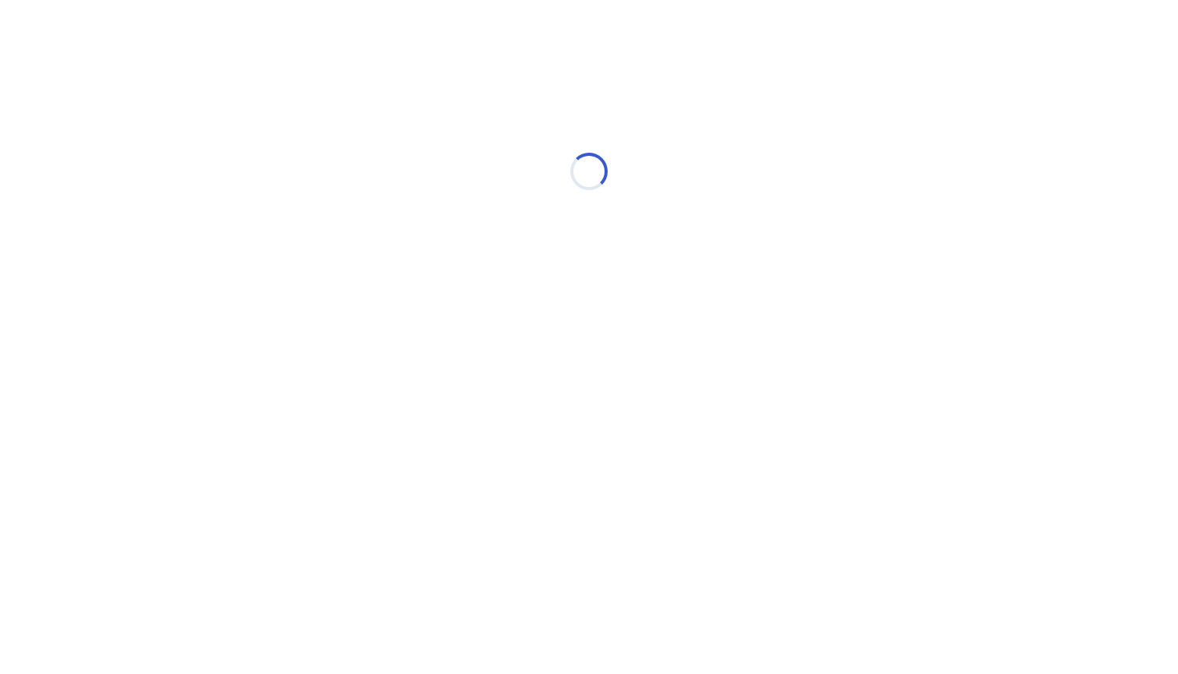
select select "*"
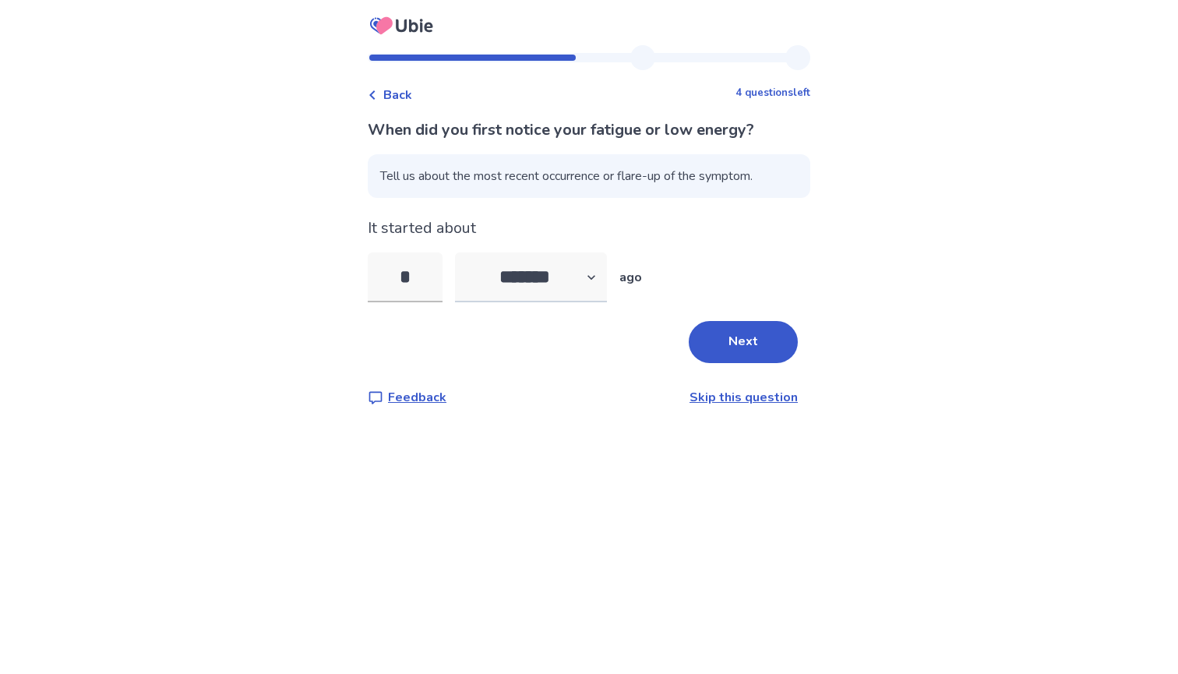
type input "*"
select select "*"
click at [737, 345] on button "Next" at bounding box center [743, 342] width 109 height 42
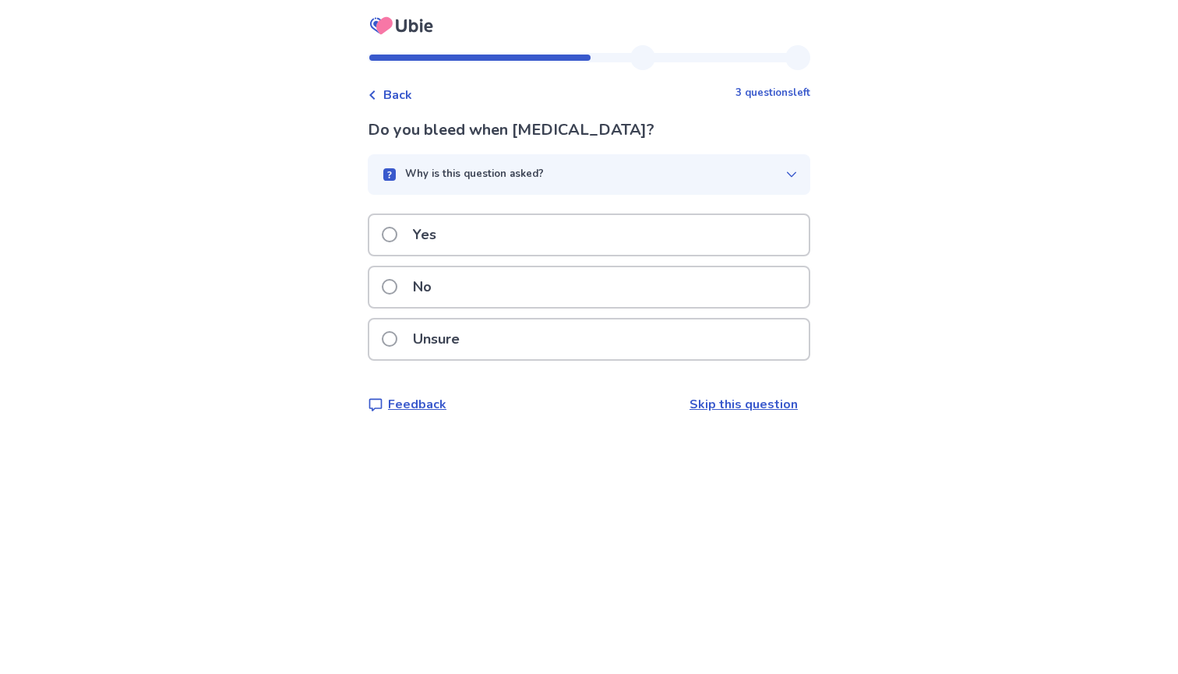
click at [649, 173] on div "Why is this question asked?" at bounding box center [582, 175] width 405 height 16
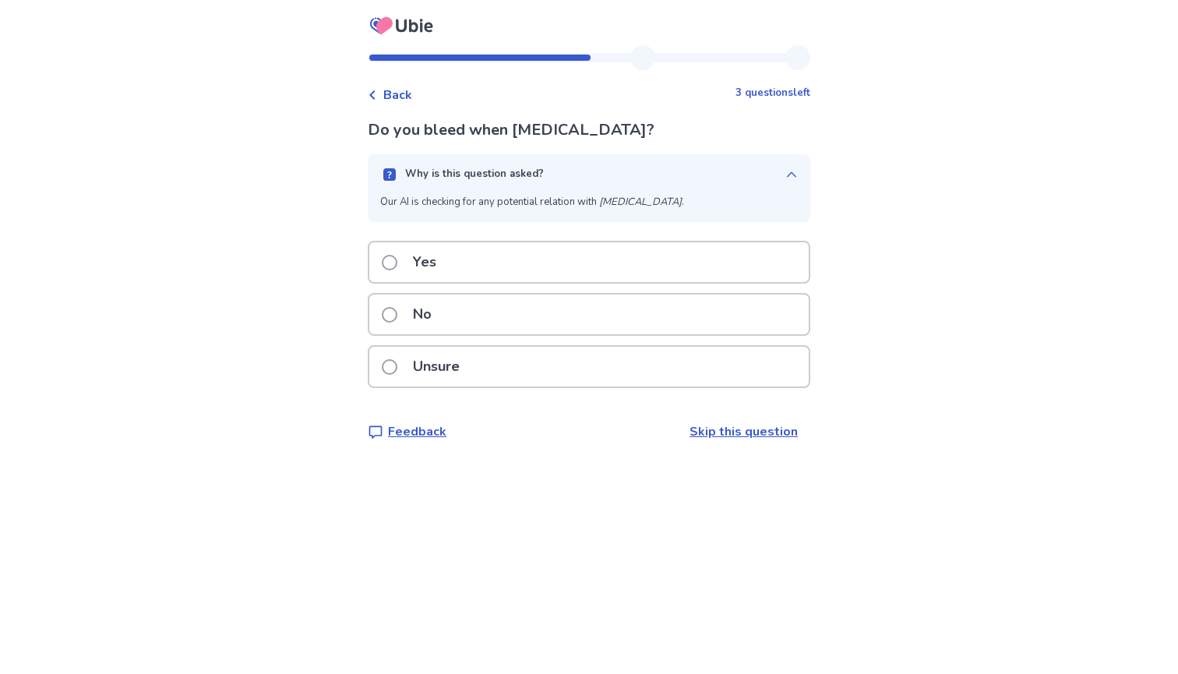
click at [630, 311] on div "No" at bounding box center [589, 315] width 440 height 40
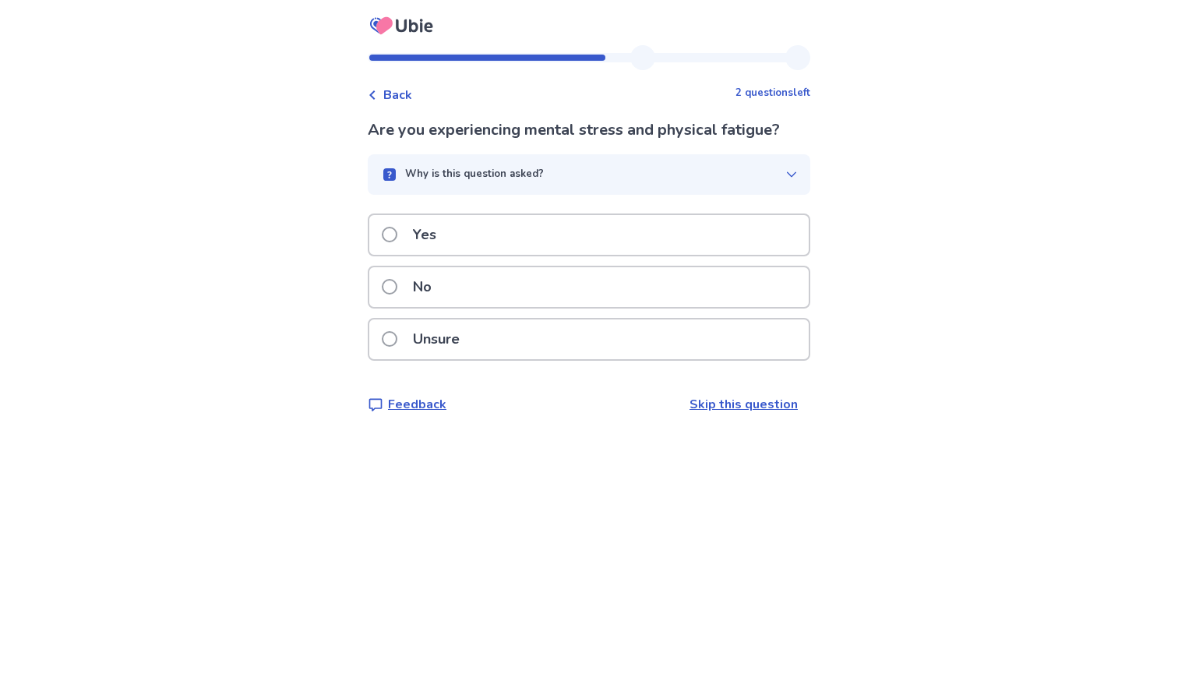
click at [580, 181] on div "Why is this question asked?" at bounding box center [582, 175] width 405 height 16
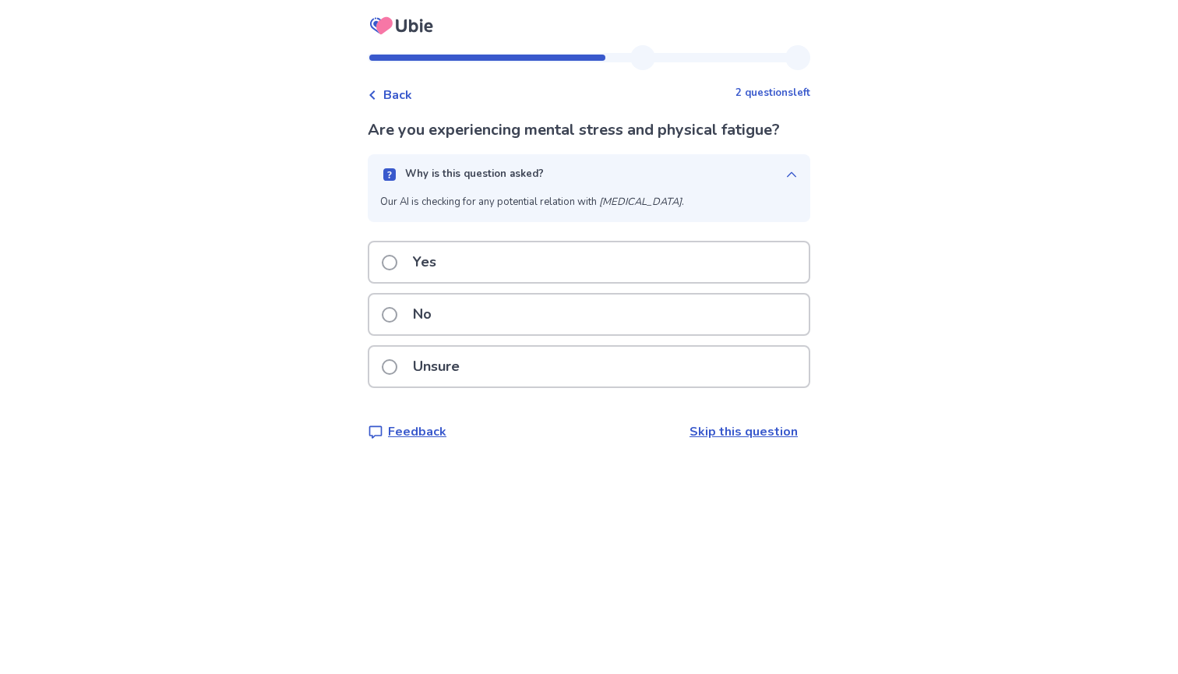
click at [559, 260] on div "Yes" at bounding box center [589, 262] width 440 height 40
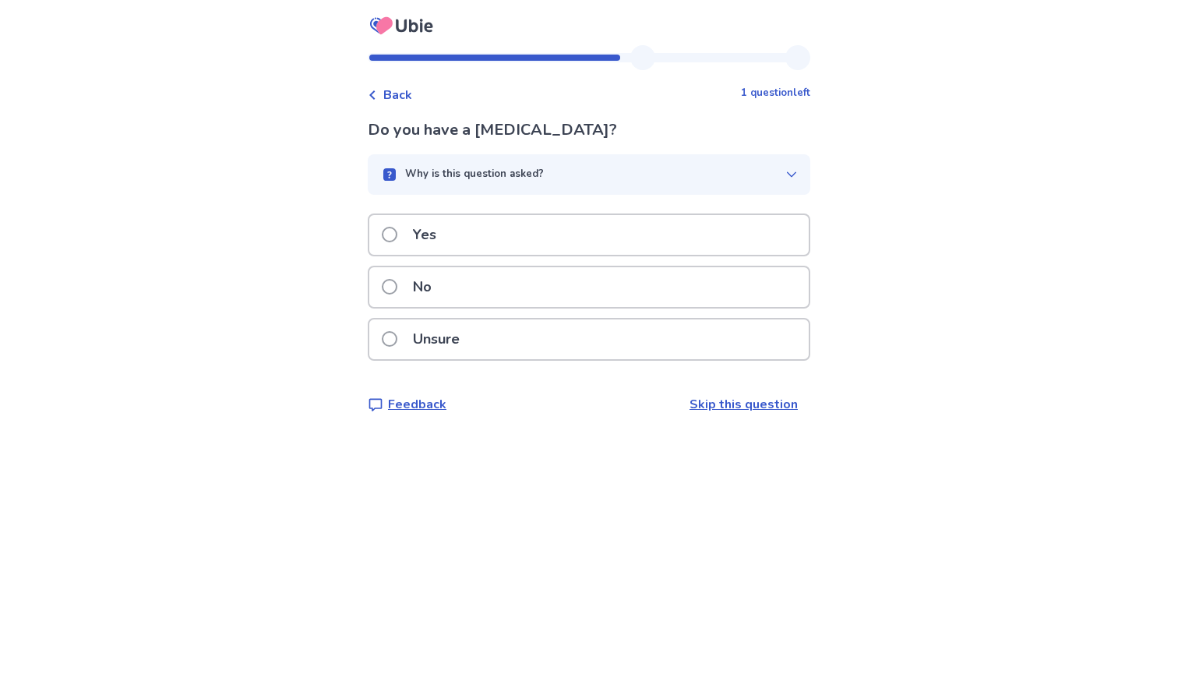
click at [598, 183] on button "Why is this question asked?" at bounding box center [589, 174] width 443 height 41
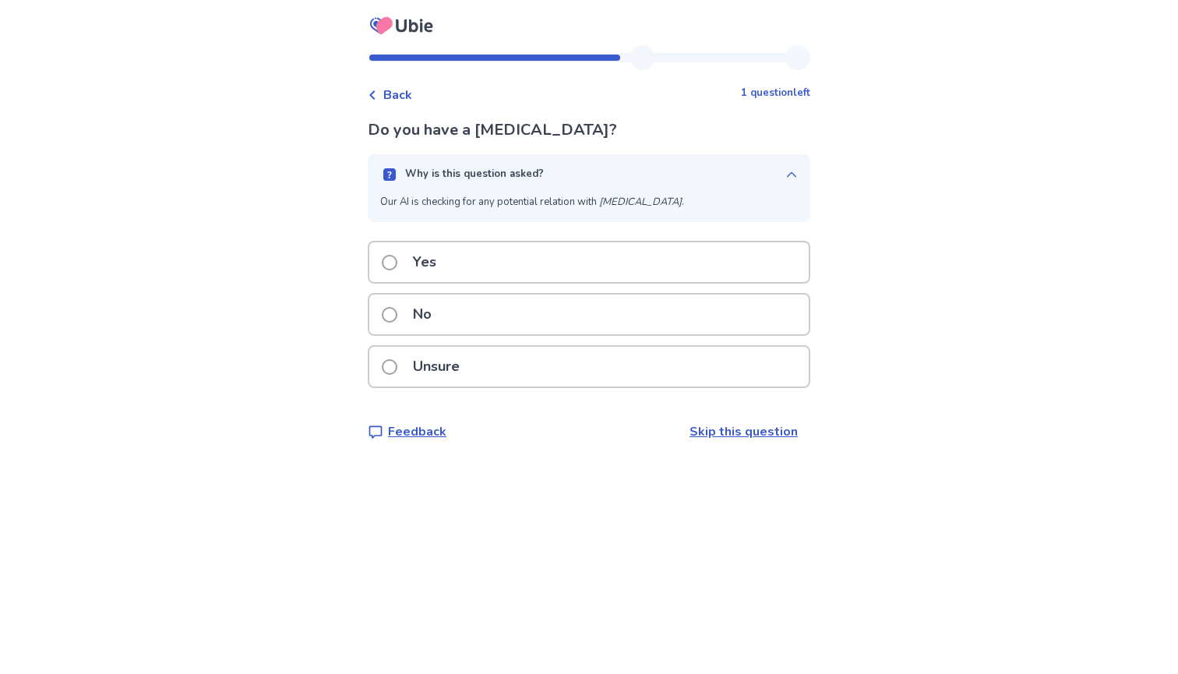
click at [542, 322] on div "No" at bounding box center [589, 315] width 440 height 40
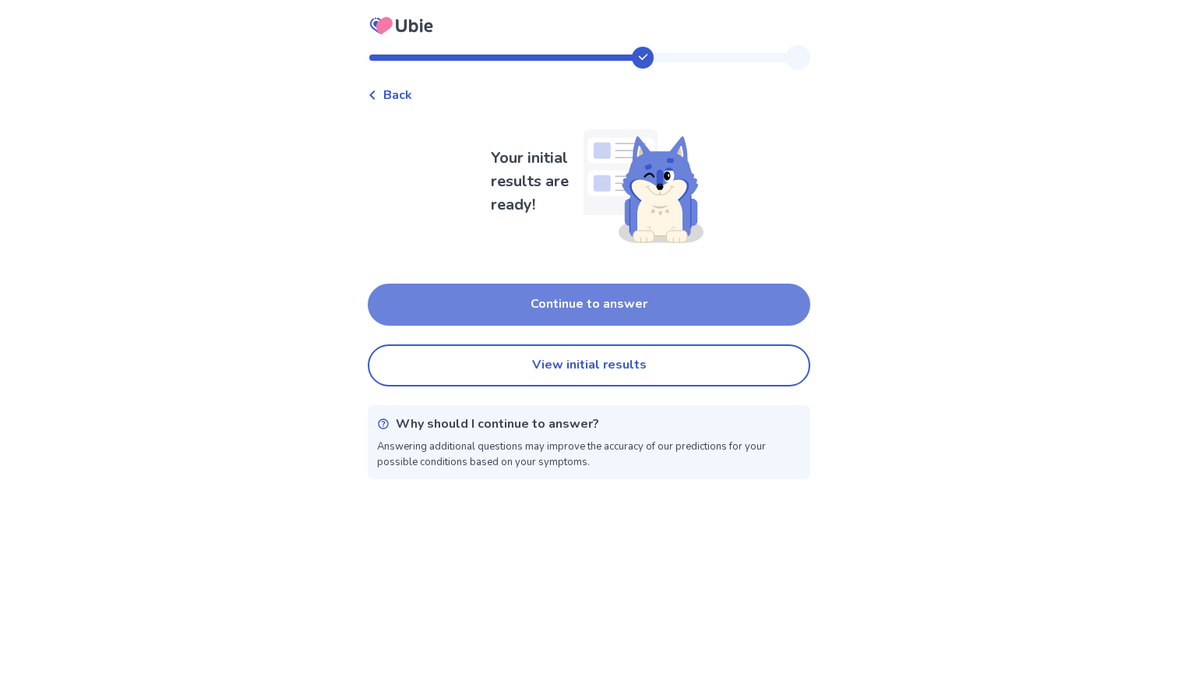
click at [574, 309] on button "Continue to answer" at bounding box center [589, 305] width 443 height 42
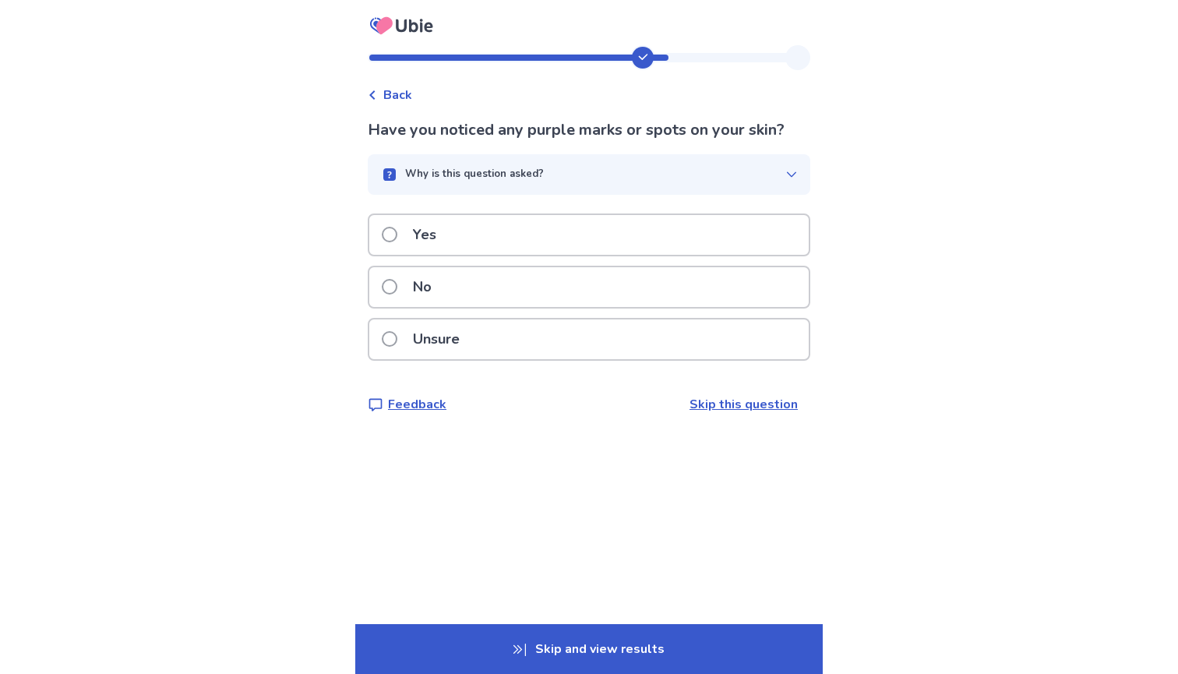
click at [595, 185] on button "Why is this question asked?" at bounding box center [589, 174] width 443 height 41
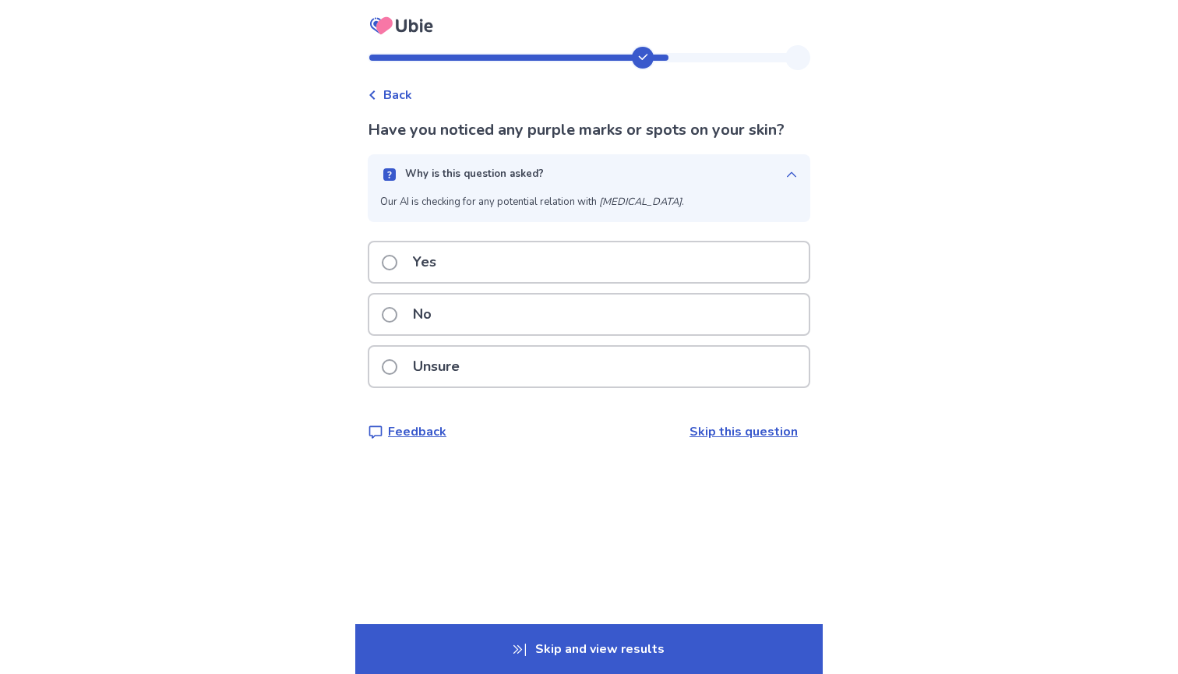
click at [534, 317] on div "No" at bounding box center [589, 315] width 440 height 40
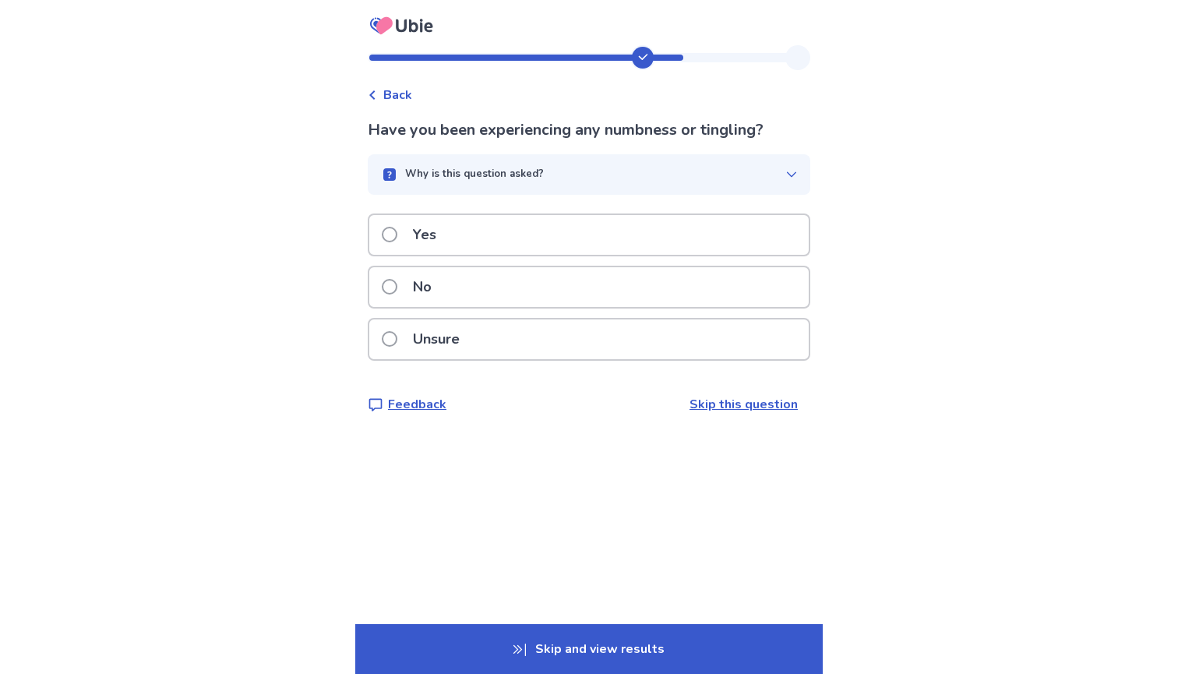
click at [573, 162] on button "Why is this question asked?" at bounding box center [589, 174] width 443 height 41
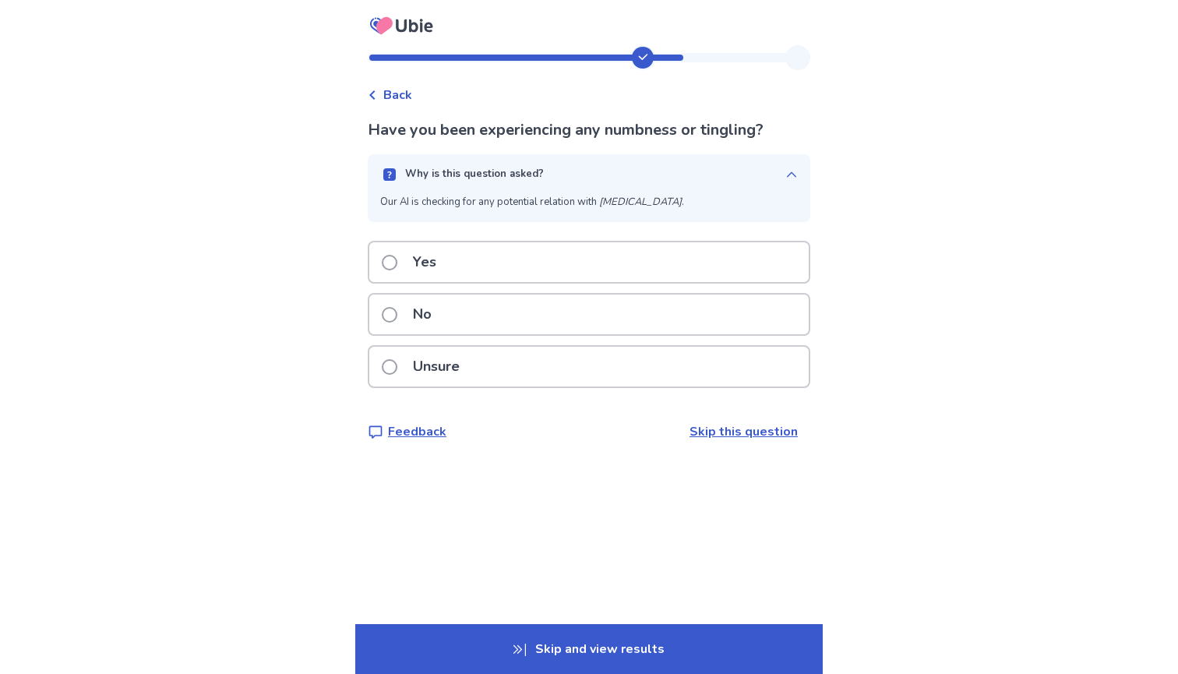
click at [542, 316] on div "No" at bounding box center [589, 315] width 440 height 40
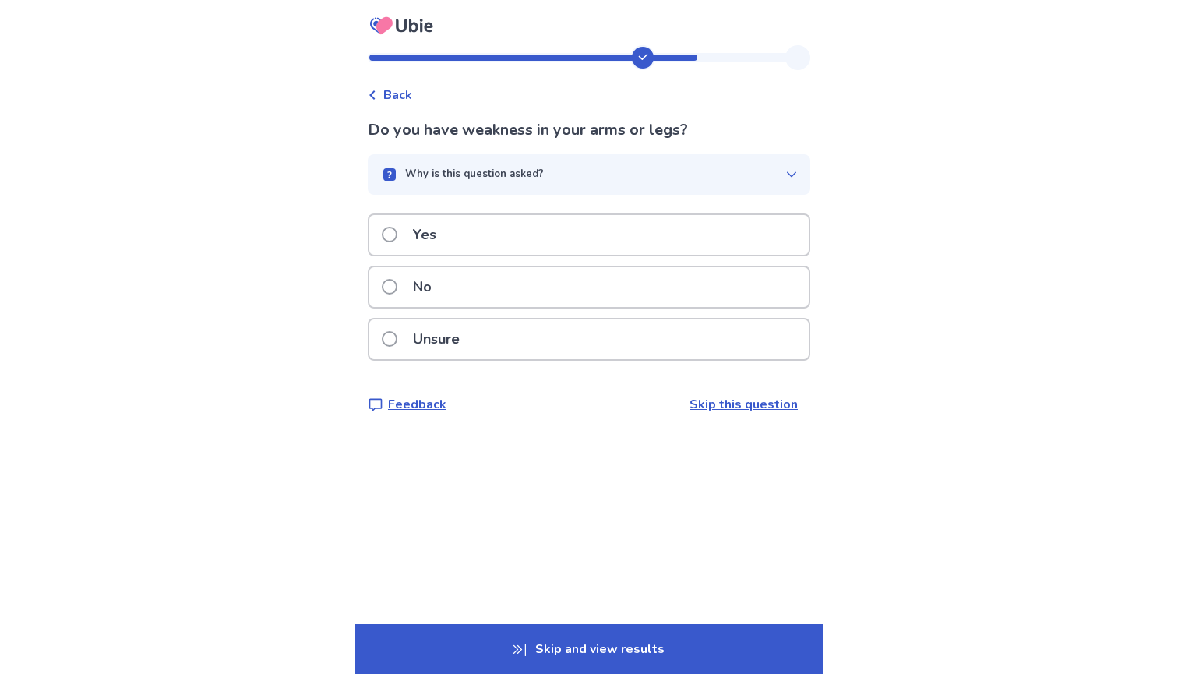
click at [515, 291] on div "No" at bounding box center [589, 287] width 440 height 40
click at [498, 286] on div "No" at bounding box center [589, 287] width 440 height 40
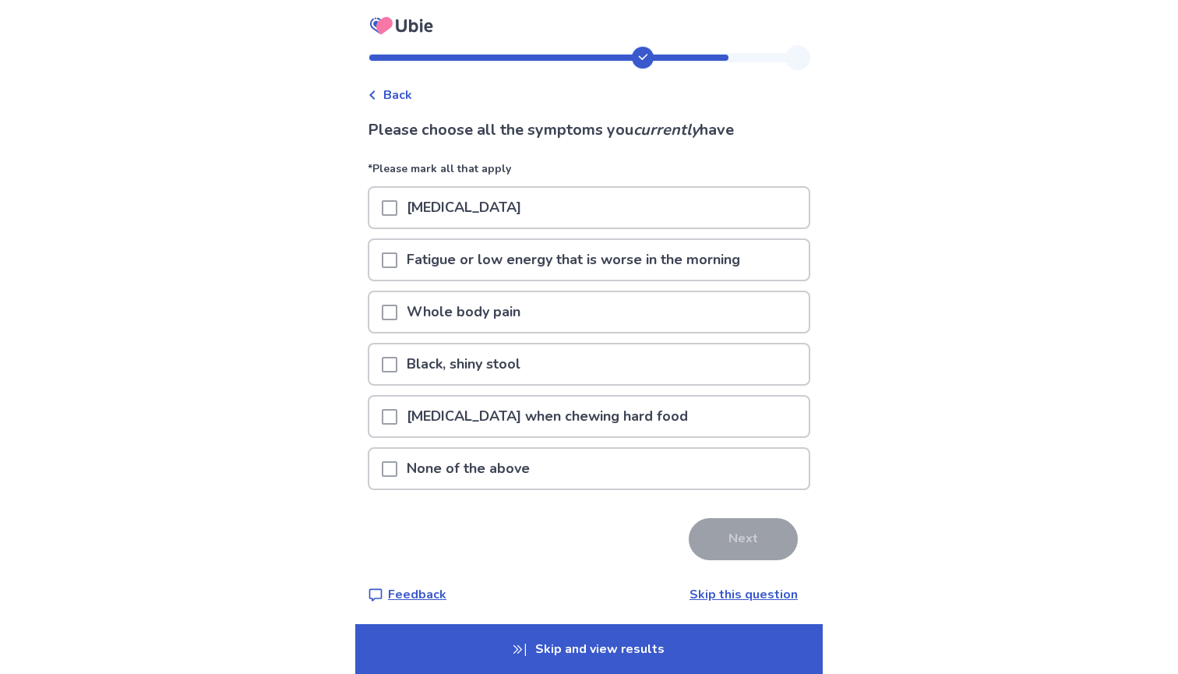
click at [609, 467] on div "None of the above" at bounding box center [589, 469] width 440 height 40
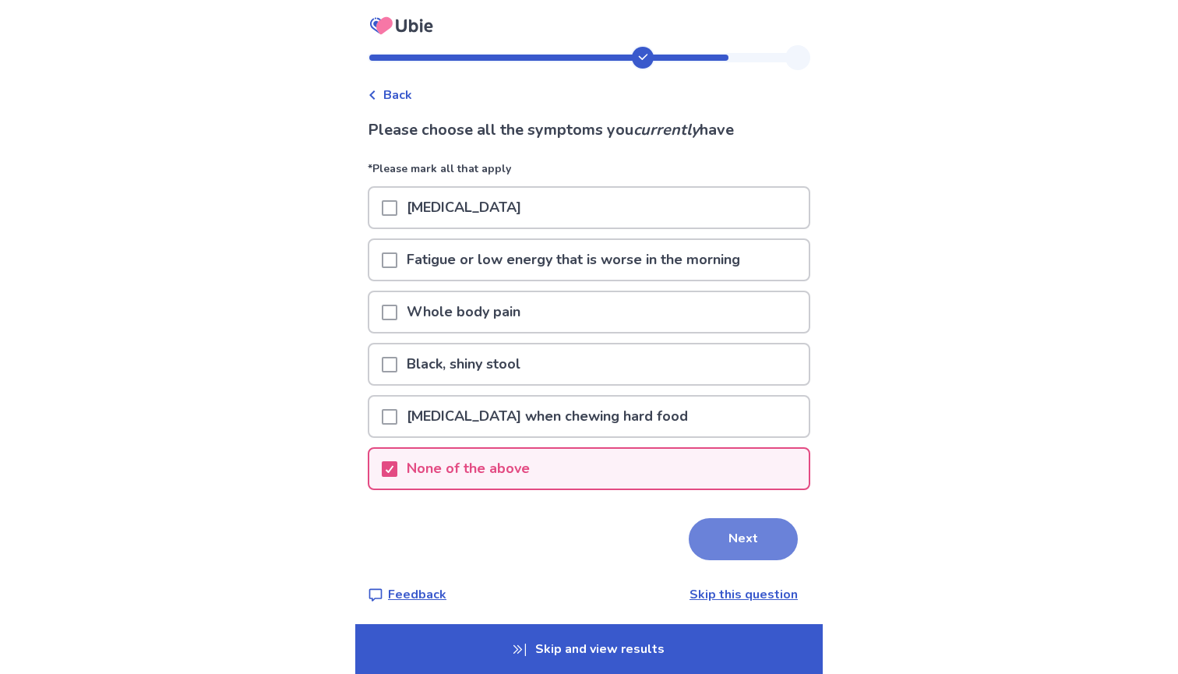
click at [716, 547] on button "Next" at bounding box center [743, 539] width 109 height 42
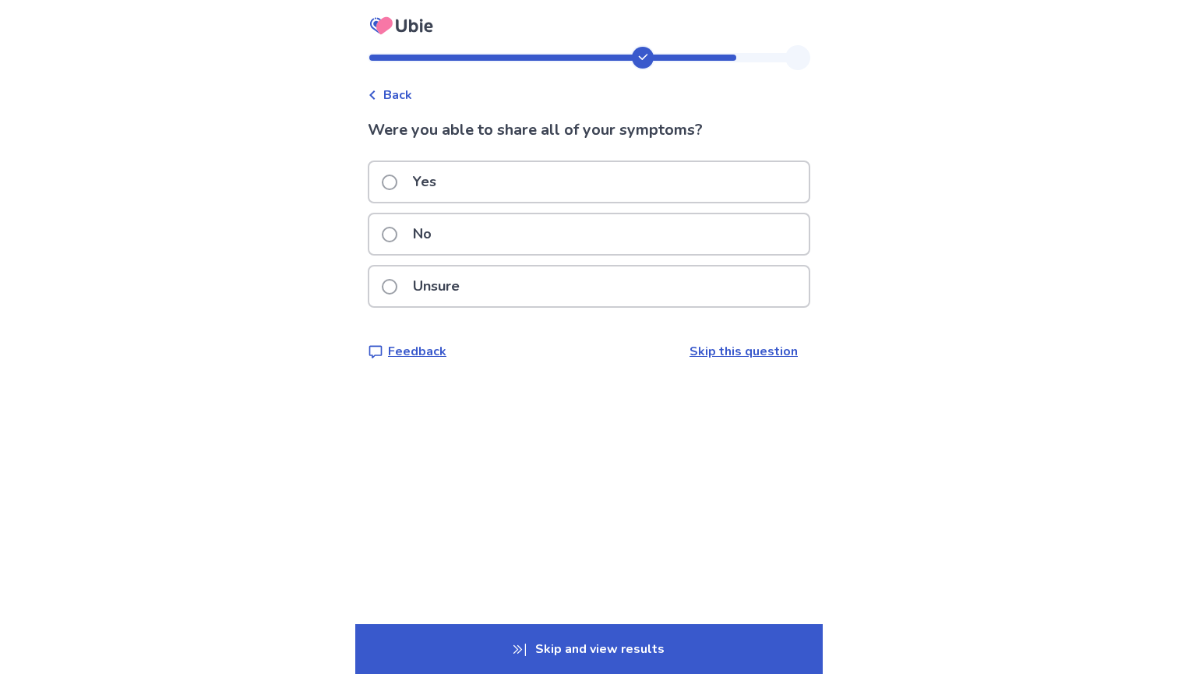
click at [470, 243] on div "No" at bounding box center [589, 234] width 440 height 40
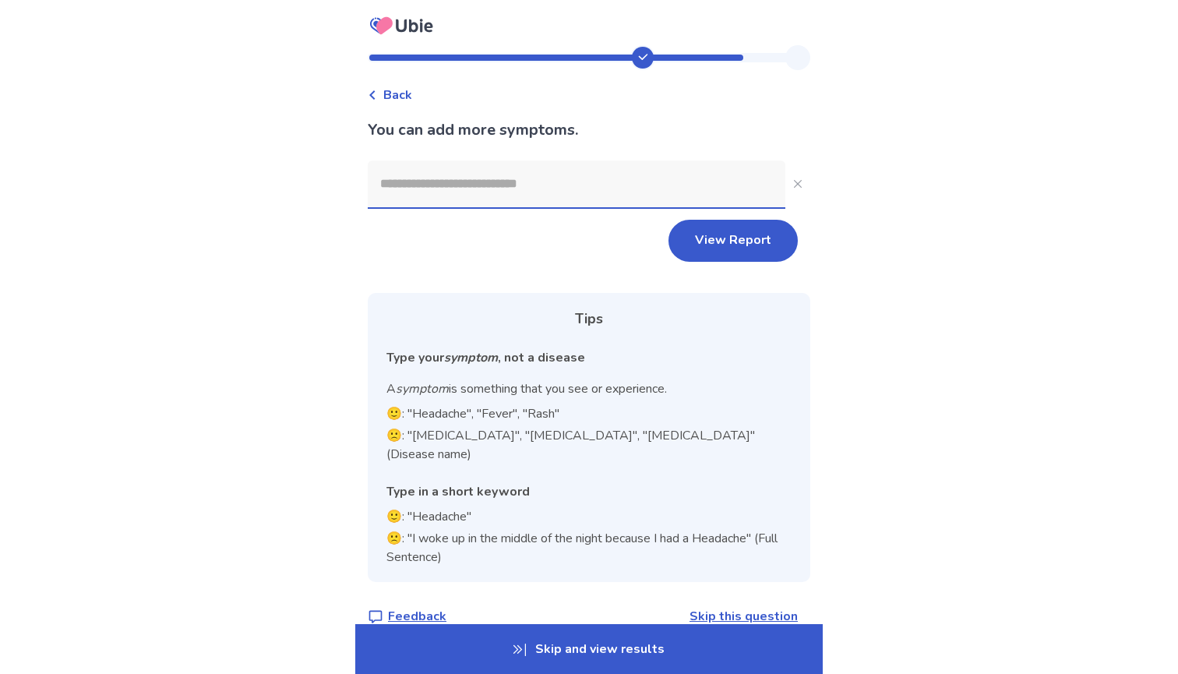
click at [450, 189] on input at bounding box center [577, 184] width 418 height 47
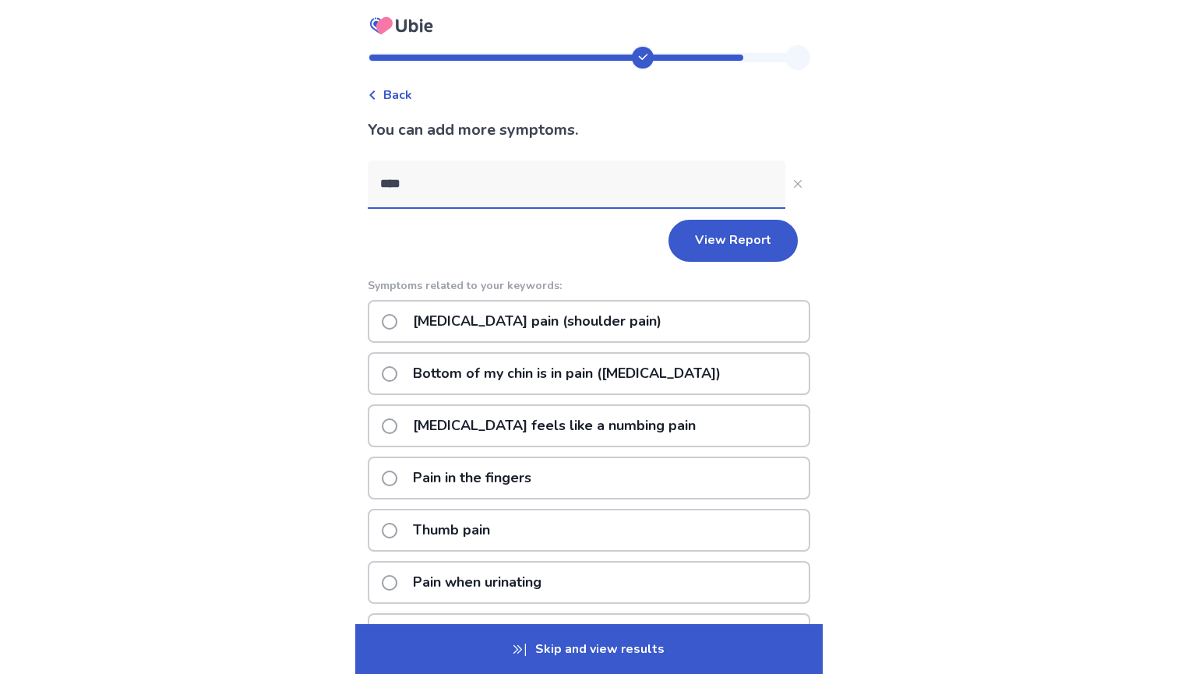
click at [407, 184] on input "****" at bounding box center [577, 184] width 418 height 47
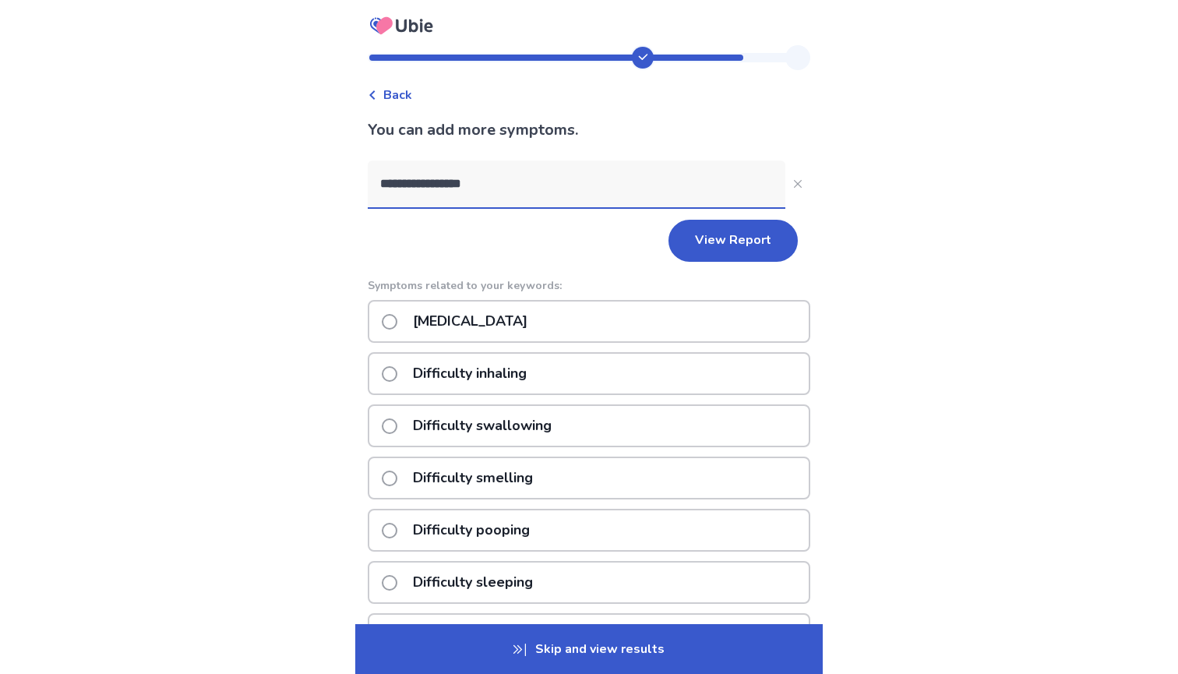
type input "**********"
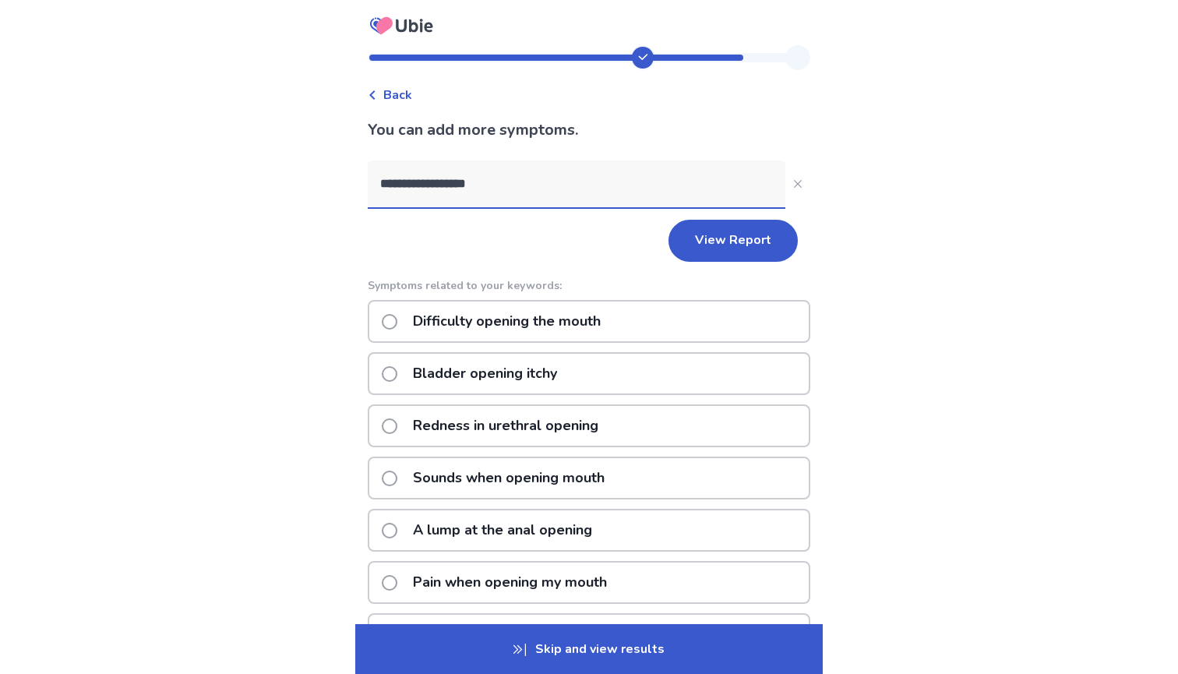
click at [426, 320] on p "Difficulty opening the mouth" at bounding box center [507, 322] width 207 height 40
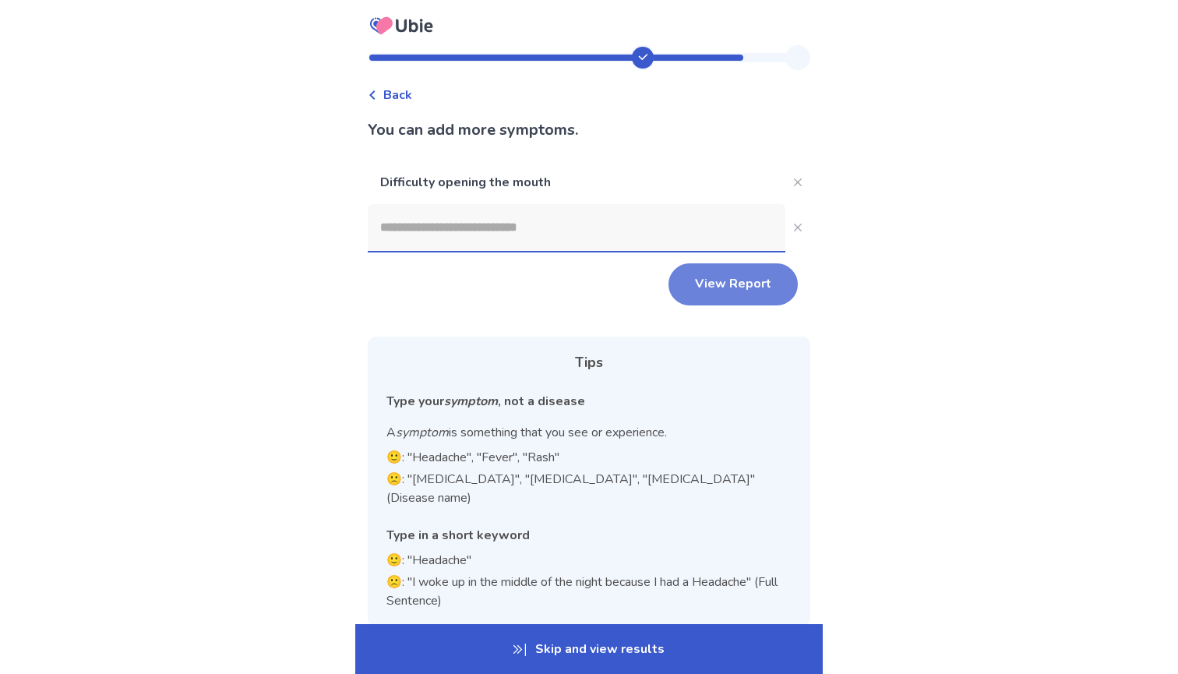
click at [750, 279] on button "View Report" at bounding box center [733, 284] width 129 height 42
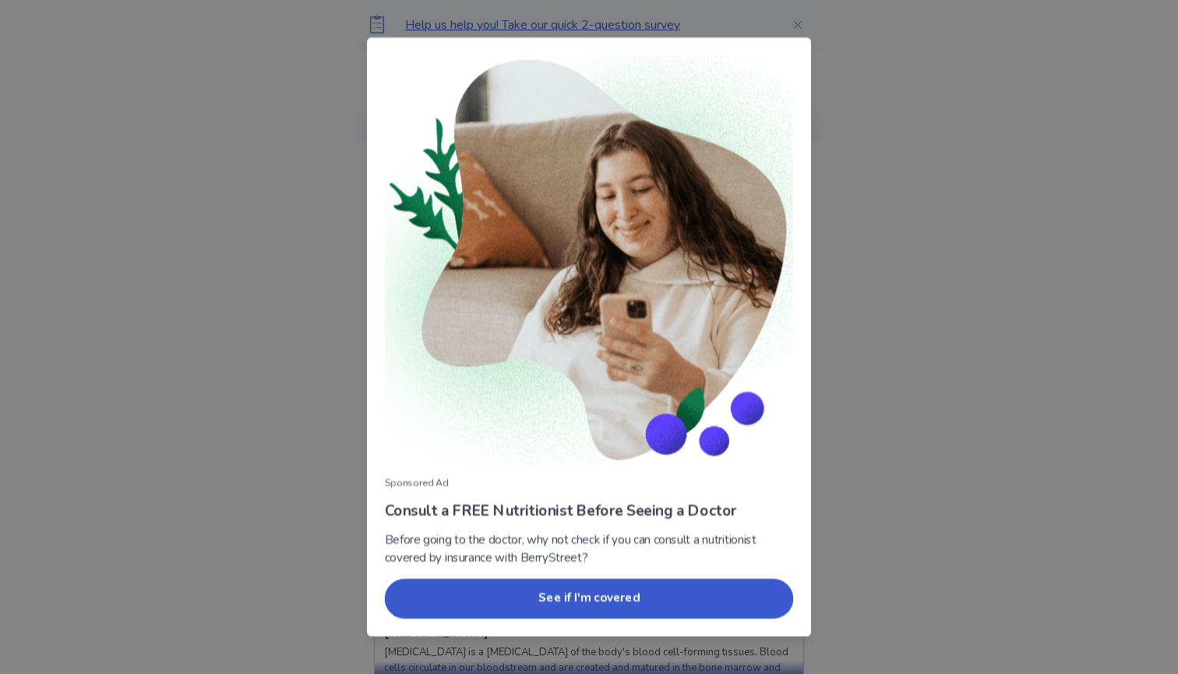
scroll to position [136, 0]
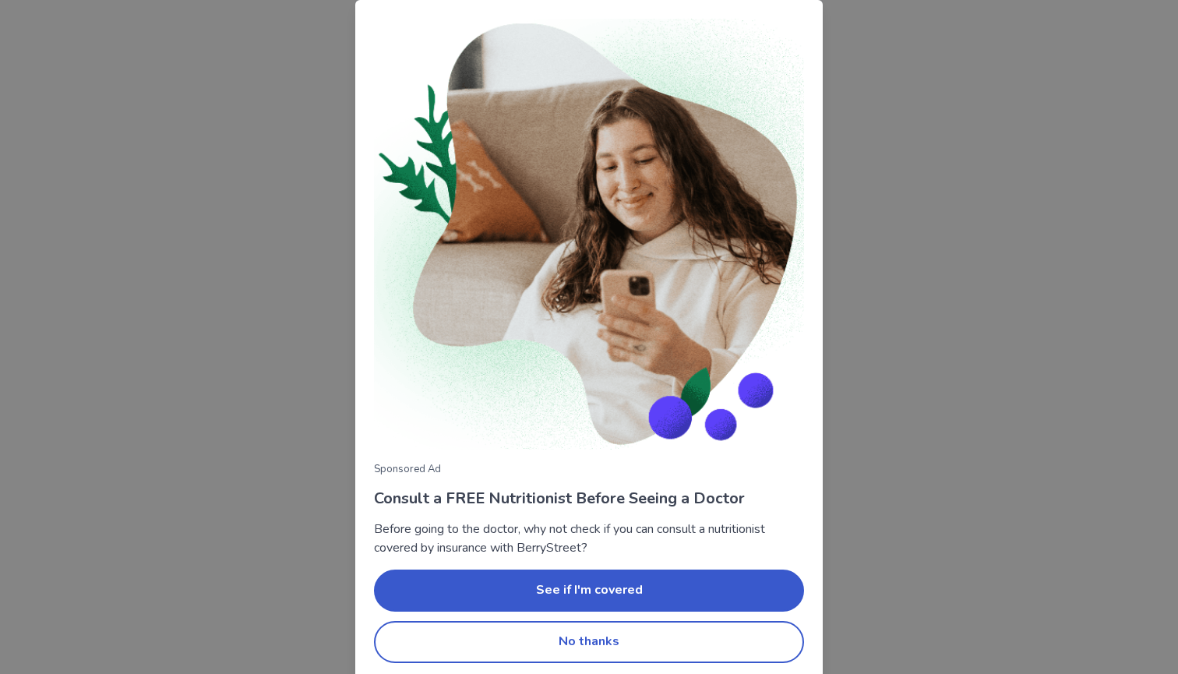
click at [900, 462] on div "Sponsored Ad Consult a FREE Nutritionist Before Seeing a Doctor Before going to…" at bounding box center [589, 337] width 1178 height 674
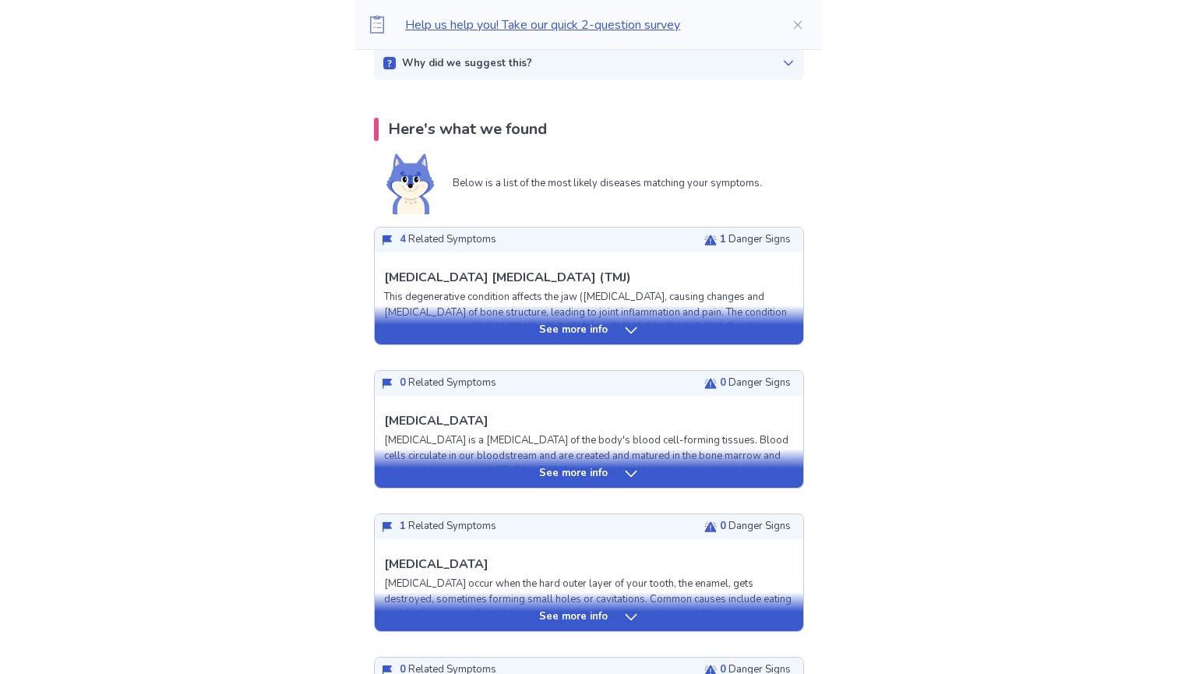
scroll to position [292, 0]
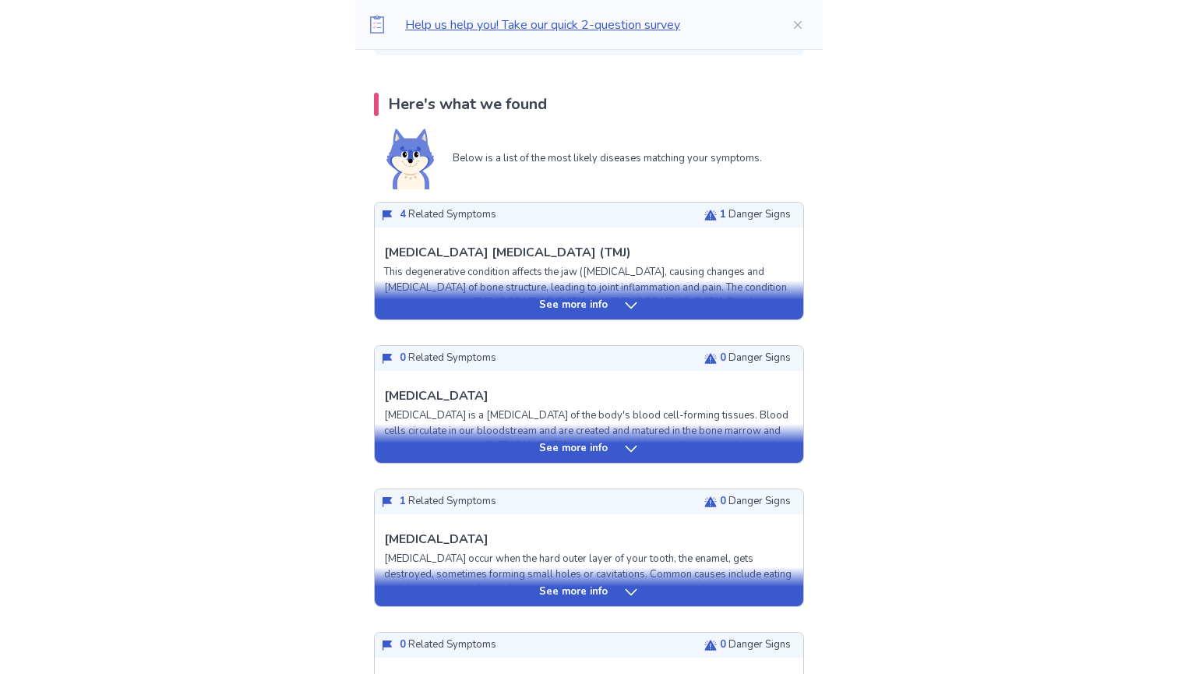
click at [595, 306] on p "See more info" at bounding box center [573, 306] width 69 height 16
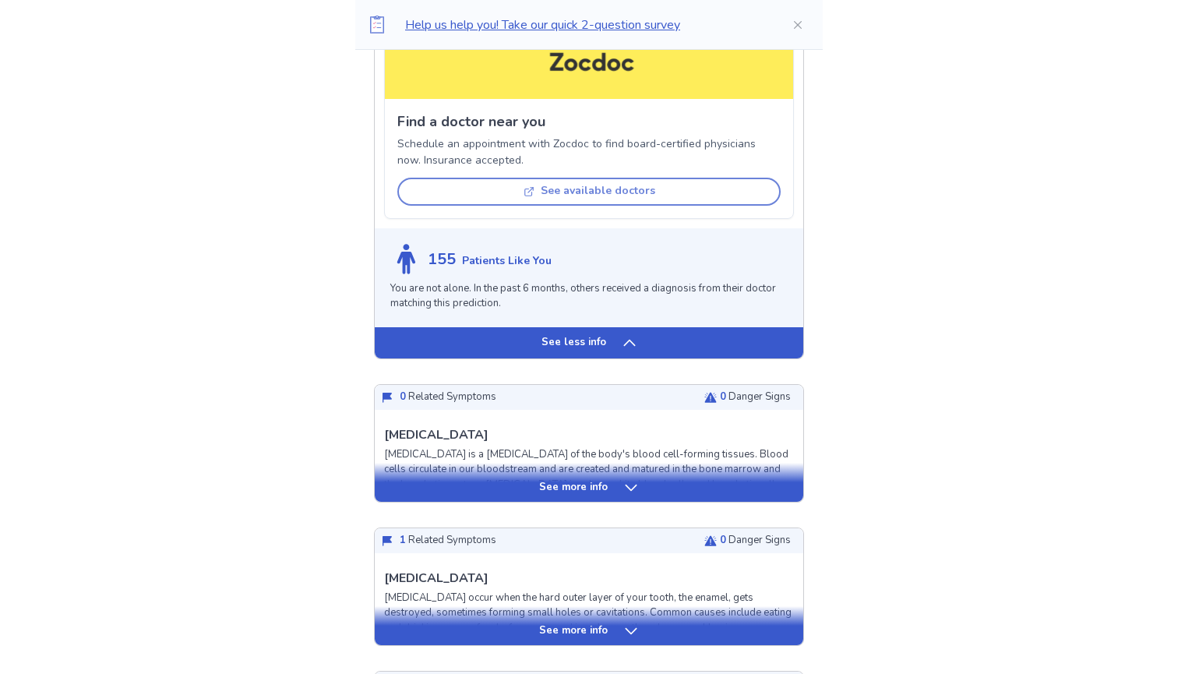
scroll to position [1172, 0]
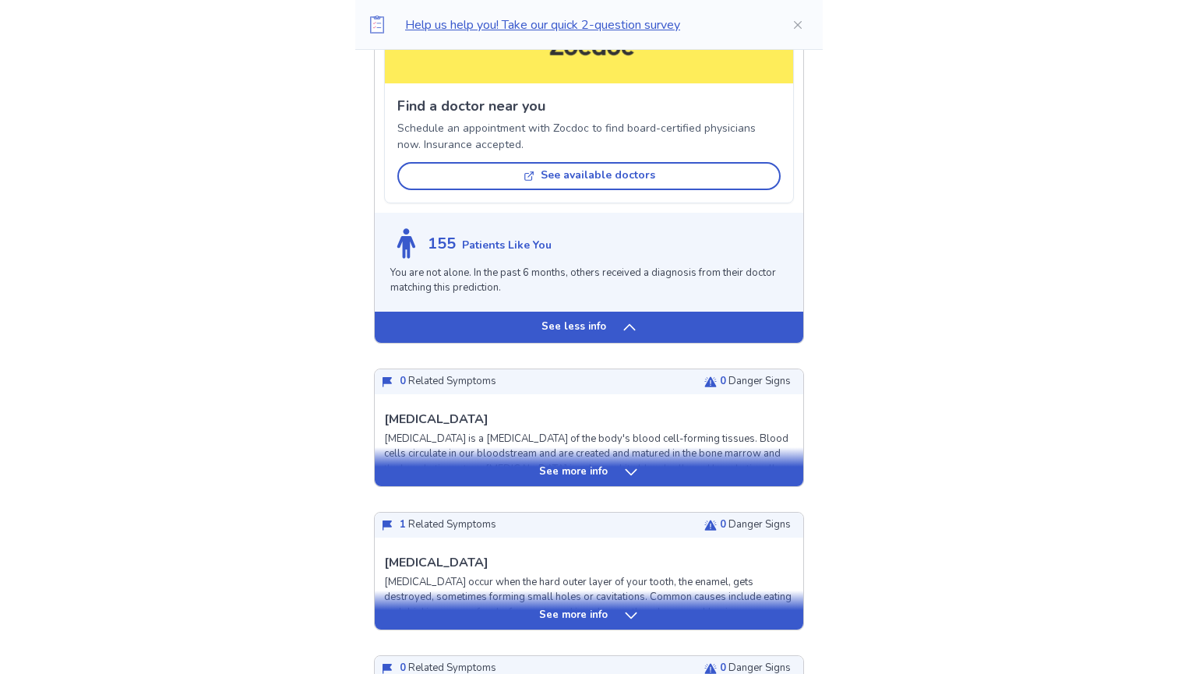
click at [576, 464] on p "See more info" at bounding box center [573, 472] width 69 height 16
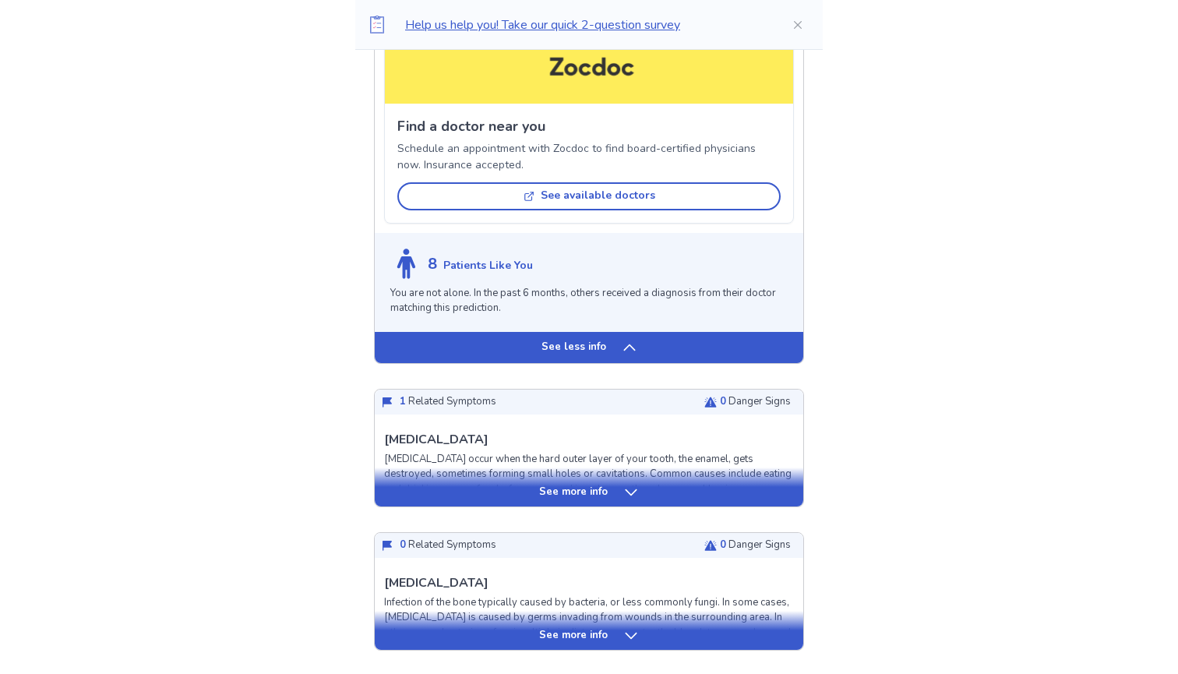
scroll to position [2278, 0]
click at [576, 485] on p "See more info" at bounding box center [573, 493] width 69 height 16
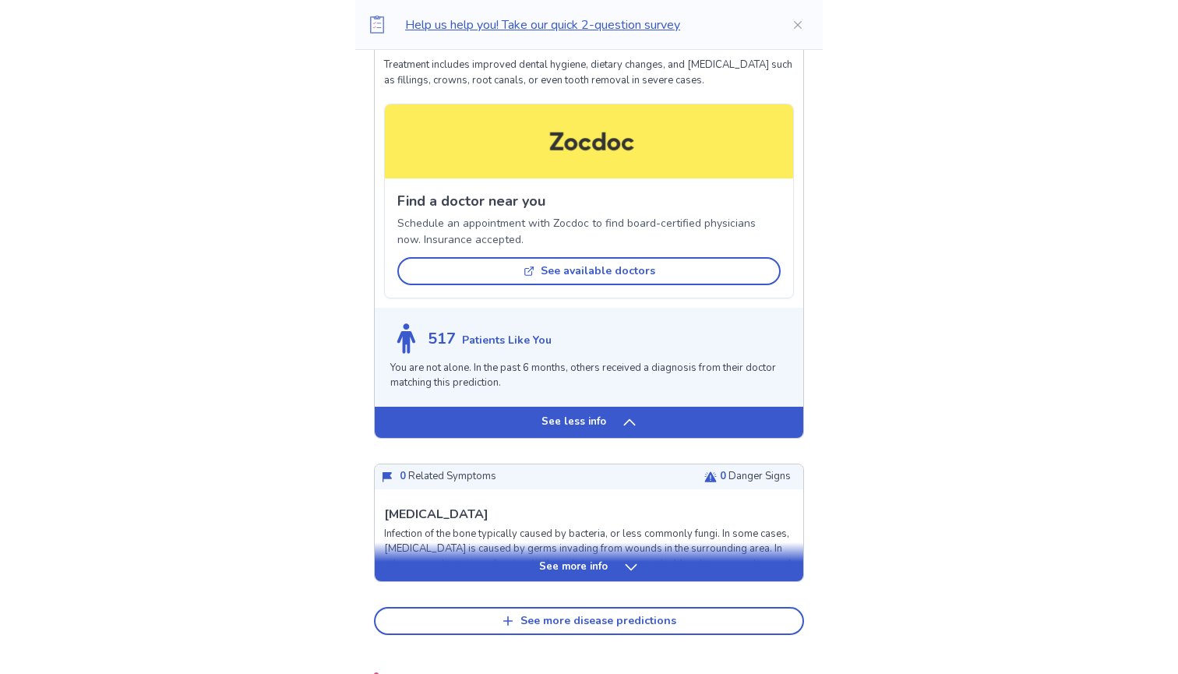
scroll to position [3155, 0]
click at [560, 560] on p "See more info" at bounding box center [573, 568] width 69 height 16
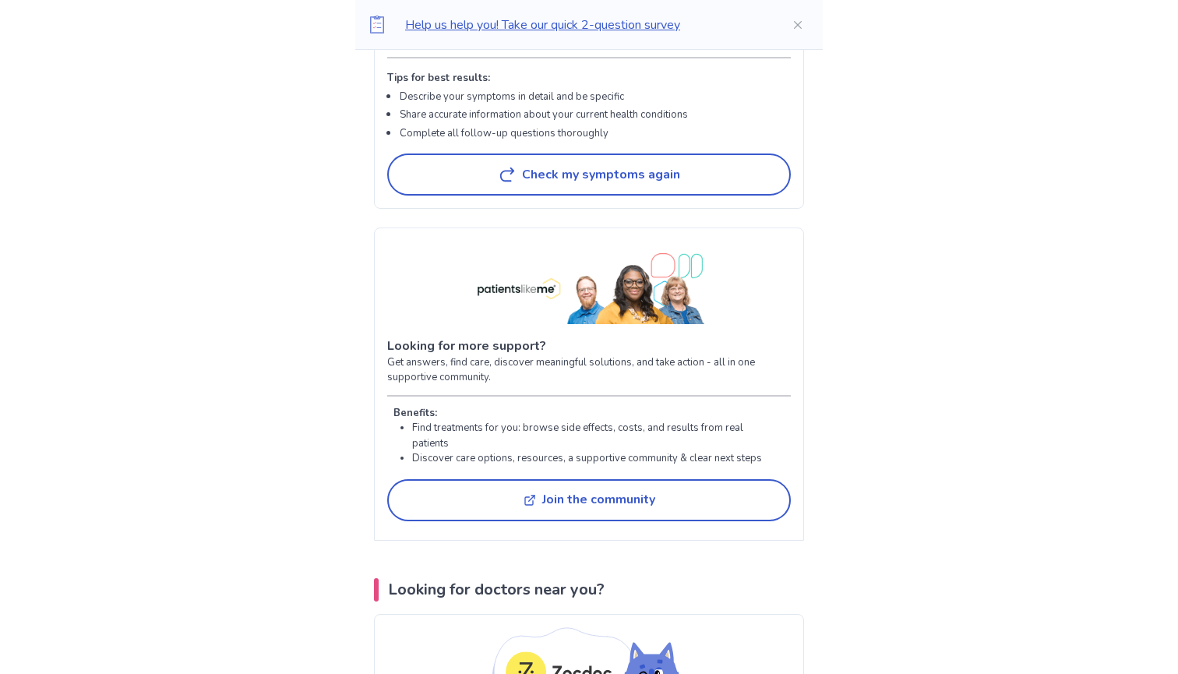
scroll to position [0, 0]
